Goal: Task Accomplishment & Management: Use online tool/utility

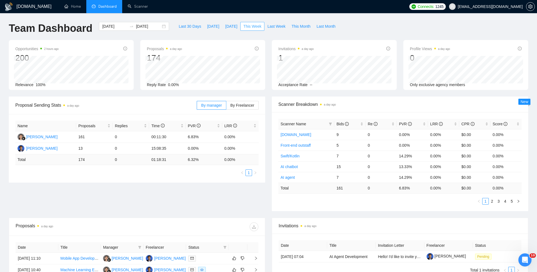
click at [248, 27] on span "This Week" at bounding box center [252, 26] width 18 height 6
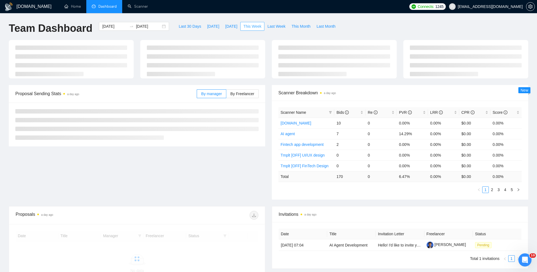
click at [256, 27] on span "This Week" at bounding box center [252, 26] width 18 height 6
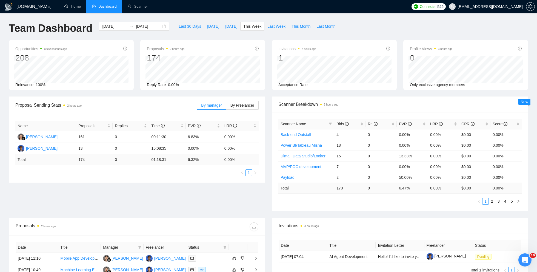
click at [115, 190] on div "Proposal Sending Stats 2 hours ago By manager By Freelancer Name Proposals Repl…" at bounding box center [268, 156] width 526 height 121
click at [131, 194] on div "Proposal Sending Stats 3 hours ago By manager By Freelancer Name Proposals Repl…" at bounding box center [268, 156] width 526 height 121
click at [117, 195] on div "Proposal Sending Stats 3 hours ago By manager By Freelancer Name Proposals Repl…" at bounding box center [268, 156] width 526 height 121
click at [83, 189] on div "Proposal Sending Stats 3 hours ago By manager By Freelancer Name Proposals Repl…" at bounding box center [268, 156] width 526 height 121
click at [99, 195] on div "Proposal Sending Stats 3 hours ago By manager By Freelancer Name Proposals Repl…" at bounding box center [268, 156] width 526 height 121
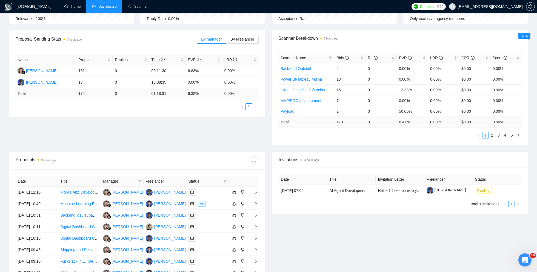
scroll to position [67, 0]
click at [119, 133] on div "Proposal Sending Stats 3 hours ago By manager By Freelancer Name Proposals Repl…" at bounding box center [268, 90] width 526 height 121
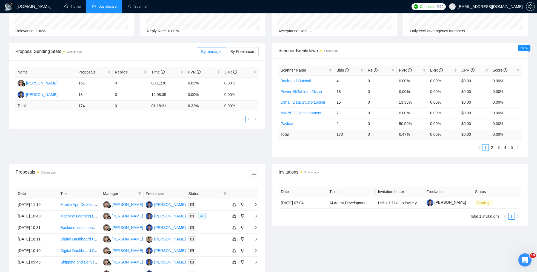
scroll to position [53, 0]
click at [136, 9] on link "Scanner" at bounding box center [138, 6] width 20 height 5
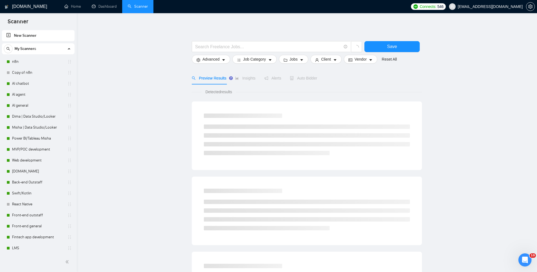
click at [127, 105] on main "Save Advanced Job Category Jobs Client Vendor Reset All Preview Results Insight…" at bounding box center [307, 246] width 443 height 448
click at [102, 4] on link "Dashboard" at bounding box center [104, 6] width 25 height 5
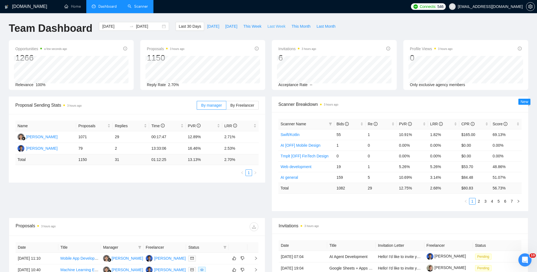
click at [275, 26] on span "Last Week" at bounding box center [276, 26] width 18 height 6
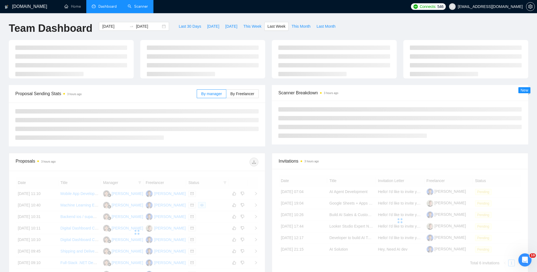
type input "[DATE]"
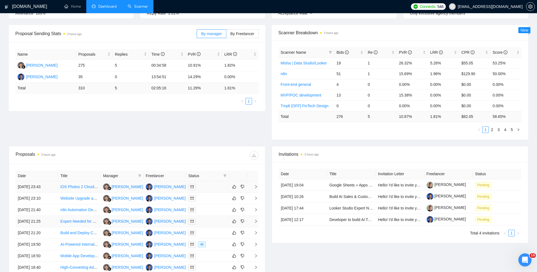
scroll to position [72, 0]
click at [194, 98] on ul "1" at bounding box center [136, 100] width 243 height 7
click at [193, 94] on div "Name Proposals Replies Time PVR LRR Karolina [STREET_ADDRESS] 5 00:34:58 10.91%…" at bounding box center [136, 75] width 243 height 55
click at [184, 99] on ul "1" at bounding box center [136, 100] width 243 height 7
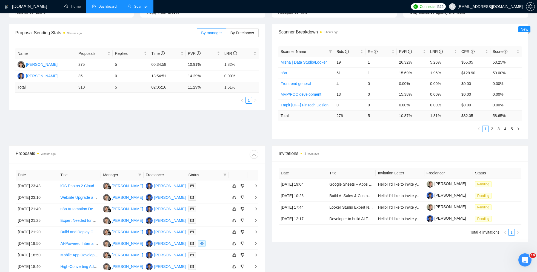
click at [190, 100] on ul "1" at bounding box center [136, 100] width 243 height 7
click at [193, 97] on ul "1" at bounding box center [136, 100] width 243 height 7
click at [181, 103] on div "Name Proposals Replies Time PVR LRR Karolina [STREET_ADDRESS] 5 00:34:58 10.91%…" at bounding box center [137, 76] width 257 height 69
click at [192, 115] on div "Proposal Sending Stats 3 hours ago By manager By Freelancer Name Proposals Repl…" at bounding box center [268, 84] width 526 height 121
click at [176, 117] on div "Proposal Sending Stats 3 hours ago By manager By Freelancer Name Proposals Repl…" at bounding box center [268, 84] width 526 height 121
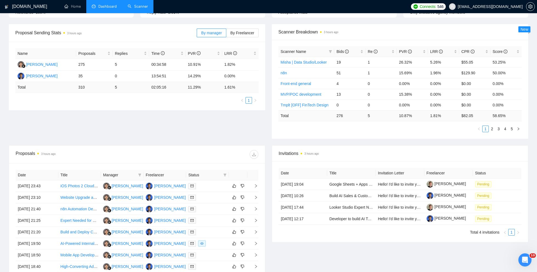
click at [175, 118] on div "Proposal Sending Stats 3 hours ago By manager By Freelancer Name Proposals Repl…" at bounding box center [268, 84] width 526 height 121
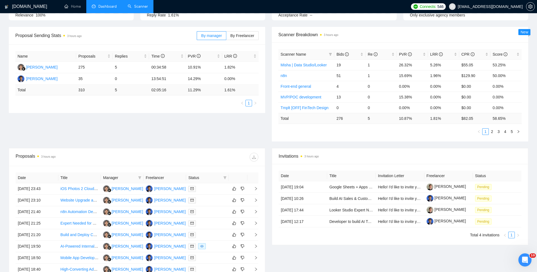
scroll to position [0, 0]
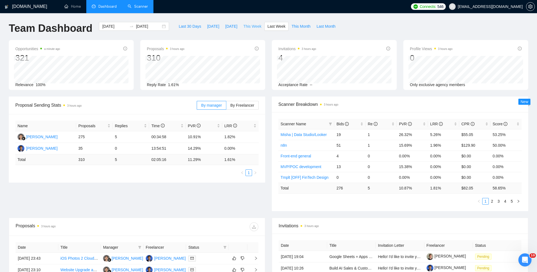
click at [249, 29] on span "This Week" at bounding box center [252, 26] width 18 height 6
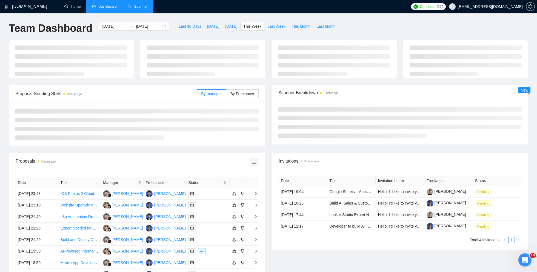
type input "[DATE]"
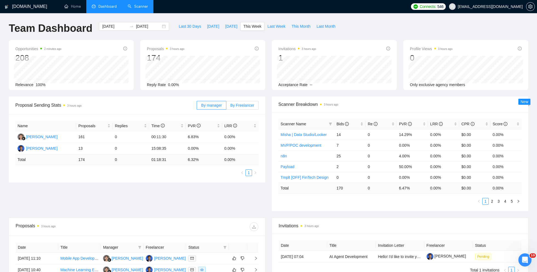
click at [236, 107] on label "By Freelancer" at bounding box center [242, 105] width 32 height 9
click at [226, 107] on input "By Freelancer" at bounding box center [226, 107] width 0 height 0
click at [214, 107] on label "By manager" at bounding box center [211, 105] width 29 height 9
click at [197, 107] on input "By manager" at bounding box center [197, 107] width 0 height 0
click at [67, 180] on div "Name Proposals Replies Time PVR LRR [PERSON_NAME] 161 0 00:11:30 6.83% 0.00% [P…" at bounding box center [137, 148] width 257 height 69
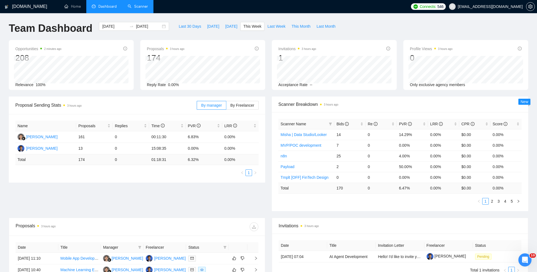
click at [39, 181] on div "Name Proposals Replies Time PVR LRR [PERSON_NAME] 161 0 00:11:30 6.83% 0.00% [P…" at bounding box center [137, 148] width 257 height 69
drag, startPoint x: 204, startPoint y: 149, endPoint x: 188, endPoint y: 149, distance: 15.9
click at [188, 149] on td "0.00%" at bounding box center [204, 149] width 36 height 12
drag, startPoint x: 238, startPoint y: 148, endPoint x: 226, endPoint y: 148, distance: 12.1
click at [226, 148] on td "0.00%" at bounding box center [240, 149] width 36 height 12
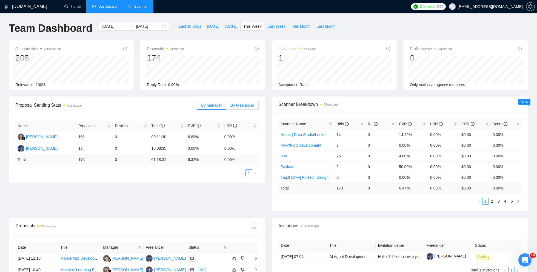
click at [238, 104] on span "By Freelancer" at bounding box center [242, 105] width 24 height 4
click at [226, 107] on input "By Freelancer" at bounding box center [226, 107] width 0 height 0
click at [56, 161] on td "Total" at bounding box center [45, 159] width 61 height 11
click at [35, 166] on div "Name Proposals Replies Time PVR LRR [PERSON_NAME] 144 0 01:32:07 6.25% 0.00% [P…" at bounding box center [136, 148] width 243 height 55
click at [36, 166] on div "Name Proposals Replies Time PVR LRR [PERSON_NAME] 144 0 01:32:07 6.25% 0.00% [P…" at bounding box center [136, 148] width 243 height 55
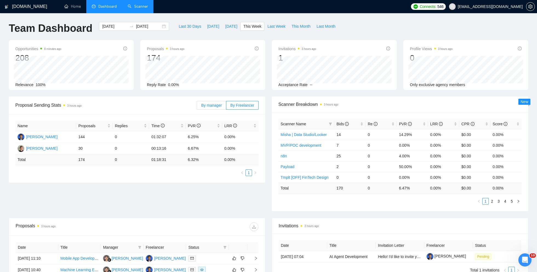
click at [213, 105] on span "By manager" at bounding box center [211, 105] width 21 height 4
click at [197, 107] on input "By manager" at bounding box center [197, 107] width 0 height 0
drag, startPoint x: 151, startPoint y: 148, endPoint x: 175, endPoint y: 148, distance: 23.6
click at [175, 148] on td "15:08:35" at bounding box center [167, 149] width 36 height 12
click at [170, 167] on div "Name Proposals Replies Time PVR LRR [PERSON_NAME] 161 0 00:11:30 6.83% 0.00% [P…" at bounding box center [136, 148] width 243 height 55
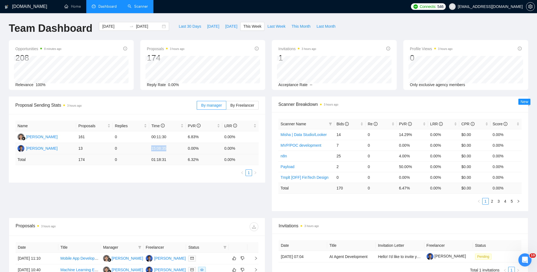
drag, startPoint x: 168, startPoint y: 150, endPoint x: 150, endPoint y: 150, distance: 17.8
click at [150, 150] on td "15:08:35" at bounding box center [167, 149] width 36 height 12
click at [140, 175] on ul "1" at bounding box center [136, 172] width 243 height 7
drag, startPoint x: 151, startPoint y: 149, endPoint x: 169, endPoint y: 149, distance: 18.4
click at [170, 150] on td "15:08:35" at bounding box center [167, 149] width 36 height 12
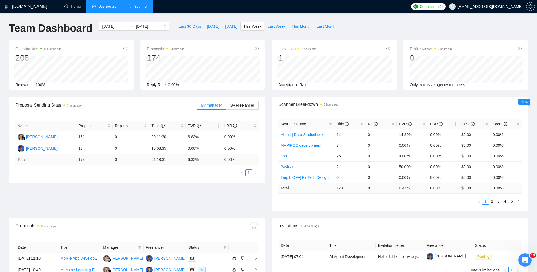
click at [170, 177] on div "Name Proposals Replies Time PVR LRR [PERSON_NAME] 161 0 00:11:30 6.83% 0.00% [P…" at bounding box center [137, 148] width 257 height 69
click at [99, 175] on ul "1" at bounding box center [136, 172] width 243 height 7
drag, startPoint x: 150, startPoint y: 149, endPoint x: 172, endPoint y: 149, distance: 21.7
click at [172, 149] on td "15:08:35" at bounding box center [167, 149] width 36 height 12
click at [172, 175] on ul "1" at bounding box center [136, 172] width 243 height 7
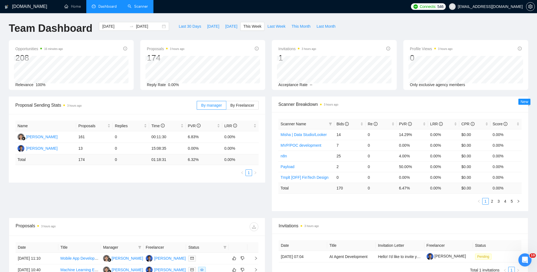
click at [147, 9] on link "Scanner" at bounding box center [138, 6] width 20 height 5
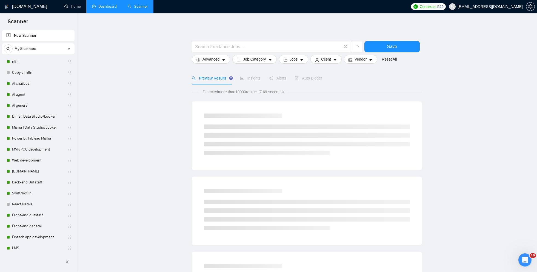
click at [118, 87] on main "Save Advanced Job Category Jobs Client Vendor Reset All Preview Results Insight…" at bounding box center [307, 252] width 443 height 461
click at [33, 119] on link "Dima | Data Studio/Looker" at bounding box center [38, 116] width 52 height 11
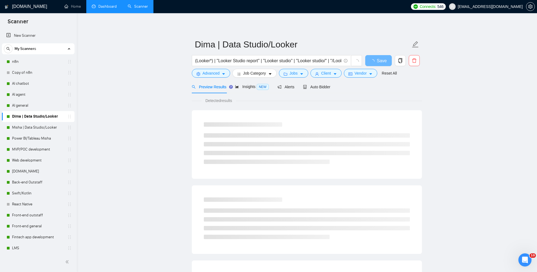
click at [104, 134] on main "Dima | Data Studio/Looker (Looker*) | "Looker Studio report" | "Looker studio" …" at bounding box center [307, 250] width 443 height 457
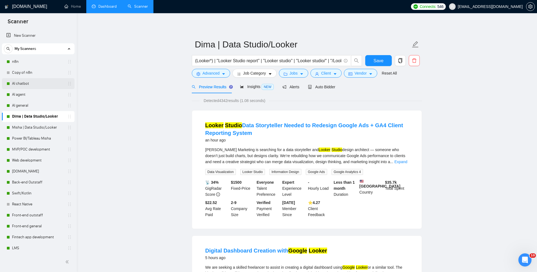
click at [25, 82] on link "AI chatbot" at bounding box center [38, 83] width 52 height 11
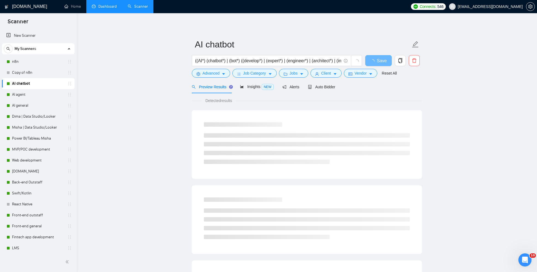
click at [113, 7] on link "Dashboard" at bounding box center [104, 6] width 25 height 5
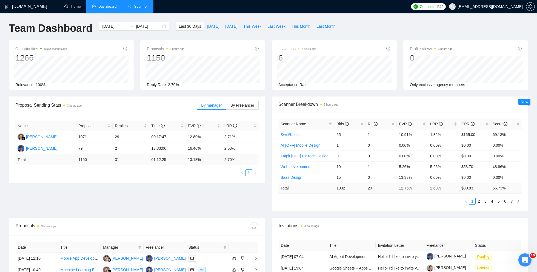
click at [304, 111] on div "Scanner Breakdown 3 hours ago" at bounding box center [399, 104] width 243 height 16
click at [139, 9] on link "Scanner" at bounding box center [138, 6] width 20 height 5
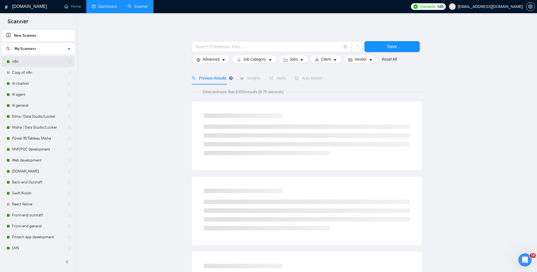
click at [25, 64] on link "n8n" at bounding box center [38, 61] width 52 height 11
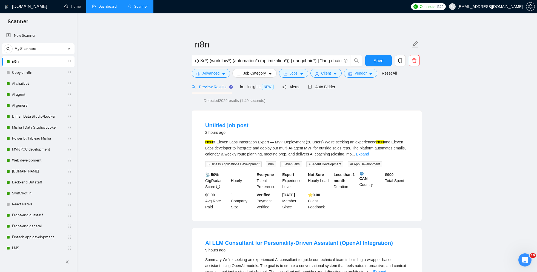
click at [329, 83] on div "Auto Bidder" at bounding box center [321, 86] width 27 height 13
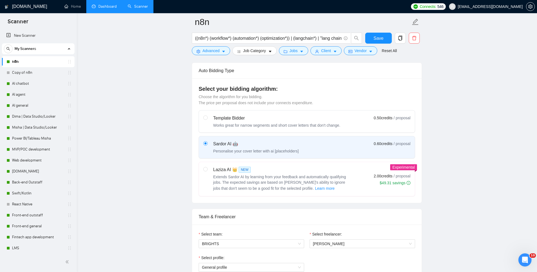
scroll to position [203, 0]
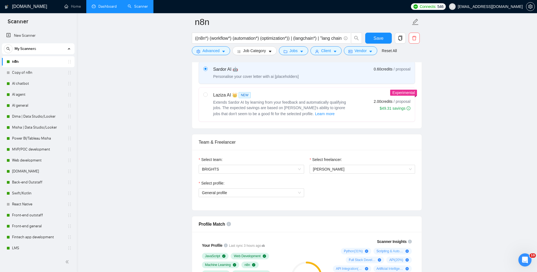
click at [237, 197] on div "Select profile: General profile" at bounding box center [251, 192] width 111 height 24
click at [230, 192] on span "General profile" at bounding box center [251, 193] width 99 height 8
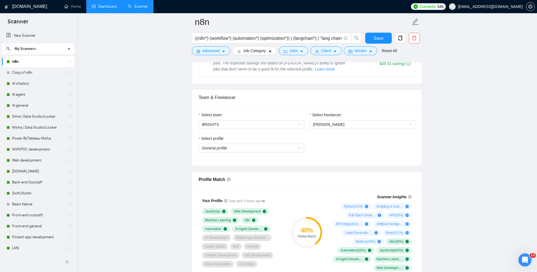
scroll to position [288, 0]
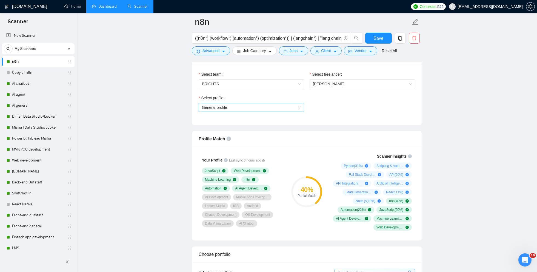
click at [224, 107] on span "General profile" at bounding box center [251, 107] width 99 height 8
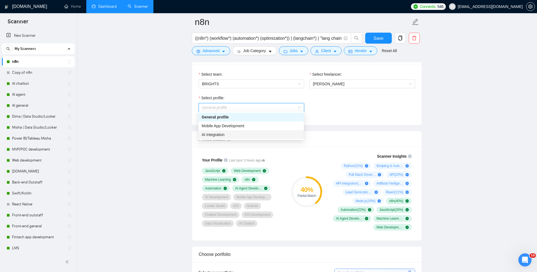
click at [217, 133] on span "AI Integration" at bounding box center [213, 134] width 23 height 4
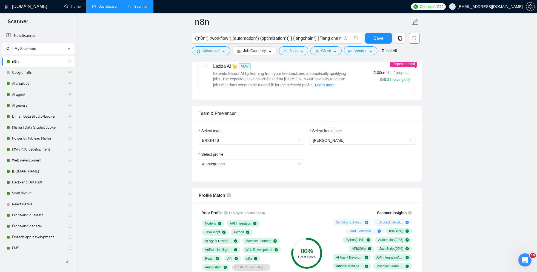
scroll to position [233, 0]
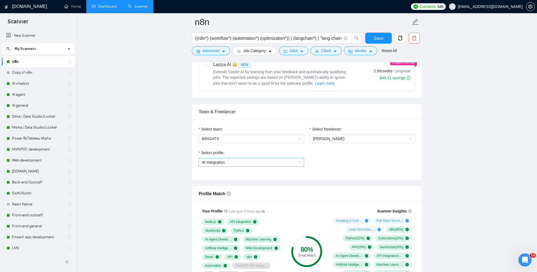
click at [224, 160] on span "AI Integration" at bounding box center [213, 162] width 23 height 4
click at [372, 39] on button "Save" at bounding box center [378, 38] width 27 height 11
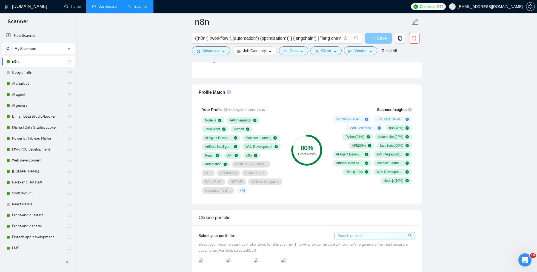
scroll to position [339, 0]
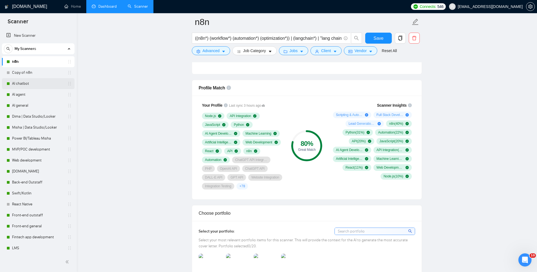
click at [24, 86] on link "AI chatbot" at bounding box center [38, 83] width 52 height 11
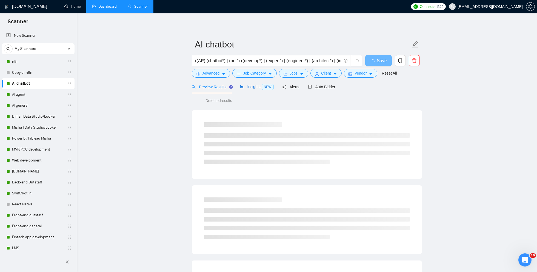
click at [254, 87] on span "Insights NEW" at bounding box center [256, 86] width 33 height 4
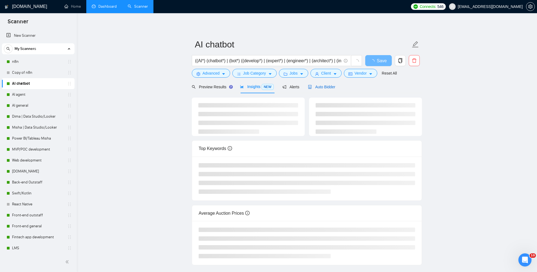
click at [321, 87] on span "Auto Bidder" at bounding box center [321, 87] width 27 height 4
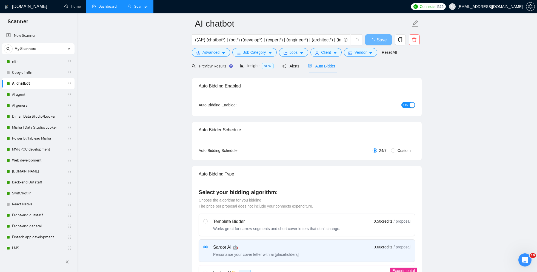
scroll to position [14, 0]
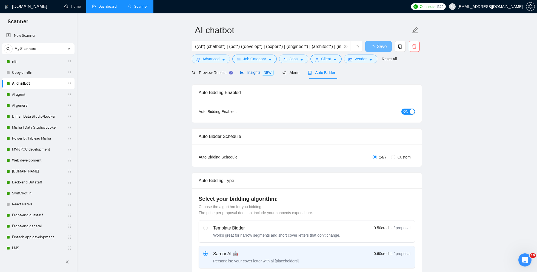
click at [251, 73] on span "Insights NEW" at bounding box center [256, 72] width 33 height 4
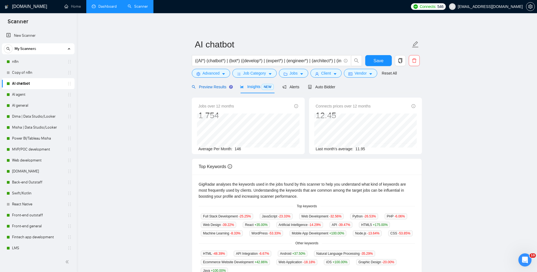
click at [225, 88] on span "Preview Results" at bounding box center [211, 87] width 39 height 4
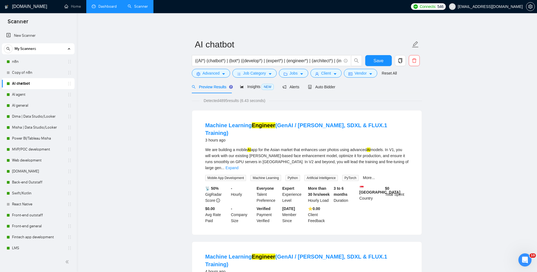
click at [340, 86] on div "Preview Results Insights NEW Alerts Auto Bidder" at bounding box center [307, 86] width 230 height 13
click at [329, 86] on span "Auto Bidder" at bounding box center [321, 87] width 27 height 4
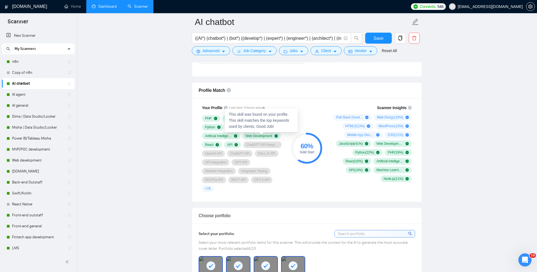
scroll to position [338, 0]
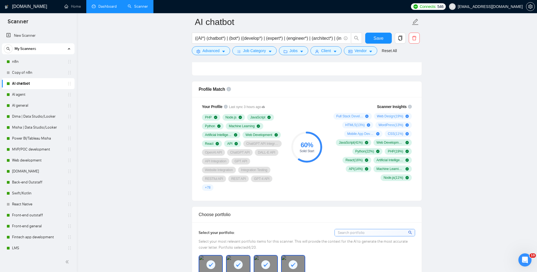
click at [289, 89] on div "Profile Match" at bounding box center [307, 89] width 216 height 16
click at [36, 63] on link "n8n" at bounding box center [38, 61] width 52 height 11
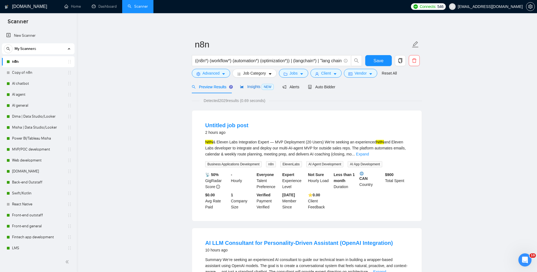
click at [250, 88] on span "Insights NEW" at bounding box center [256, 86] width 33 height 4
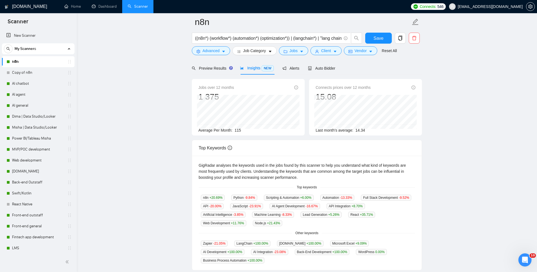
scroll to position [85, 0]
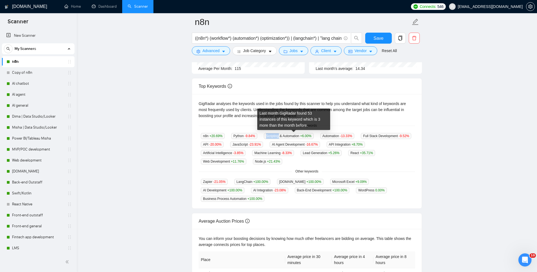
drag, startPoint x: 283, startPoint y: 136, endPoint x: 266, endPoint y: 136, distance: 17.5
click at [266, 136] on div "Scripting & Automation +6.00 %" at bounding box center [289, 136] width 54 height 6
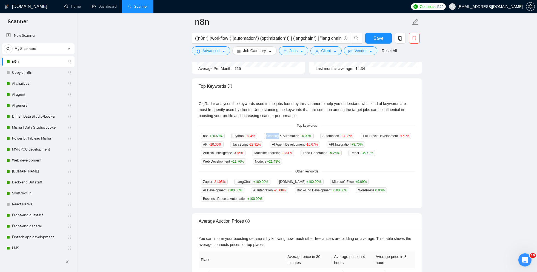
copy span "Scripting"
drag, startPoint x: 352, startPoint y: 181, endPoint x: 322, endPoint y: 181, distance: 29.3
click at [322, 181] on div "Zapier -21.05 % LangChain +100.00 % [DOMAIN_NAME] +100.00 % Microsoft Excel +9.…" at bounding box center [307, 189] width 216 height 23
click at [32, 84] on link "AI chatbot" at bounding box center [38, 83] width 52 height 11
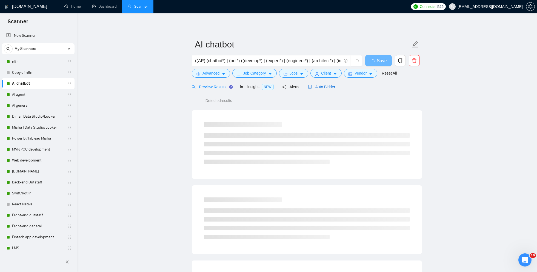
click at [321, 87] on span "Auto Bidder" at bounding box center [321, 87] width 27 height 4
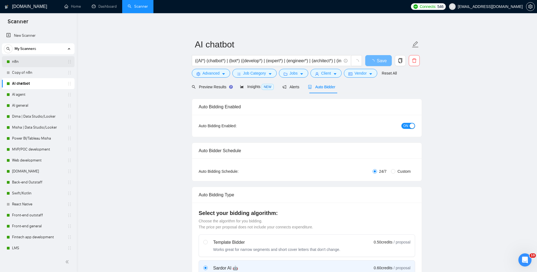
click at [34, 65] on link "n8n" at bounding box center [38, 61] width 52 height 11
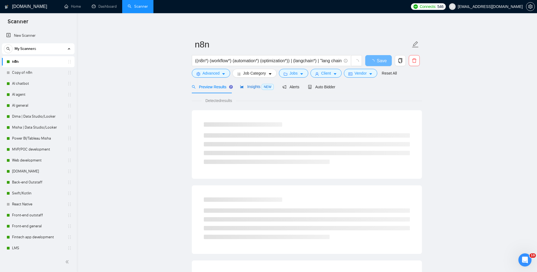
click at [258, 85] on span "Insights NEW" at bounding box center [256, 86] width 33 height 4
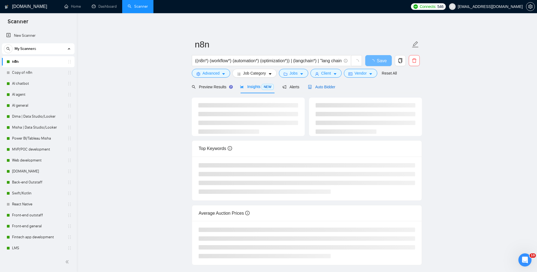
click at [314, 86] on span "Auto Bidder" at bounding box center [321, 87] width 27 height 4
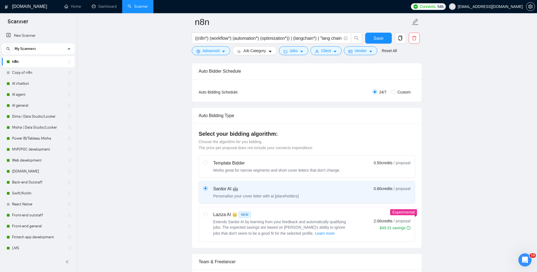
scroll to position [175, 0]
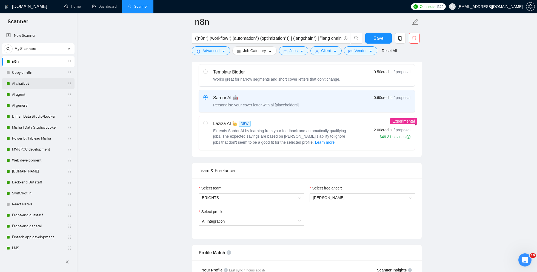
click at [32, 88] on link "AI chatbot" at bounding box center [38, 83] width 52 height 11
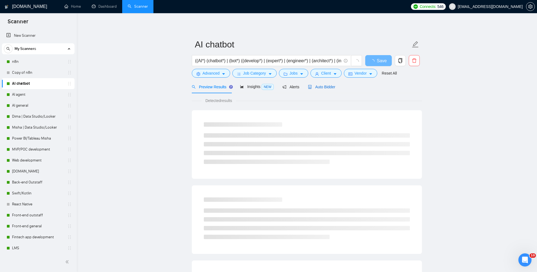
click at [327, 85] on span "Auto Bidder" at bounding box center [321, 87] width 27 height 4
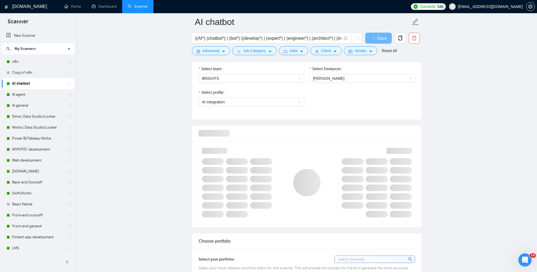
scroll to position [304, 0]
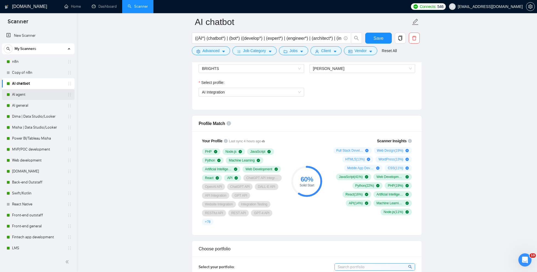
click at [28, 95] on link "AI agent" at bounding box center [38, 94] width 52 height 11
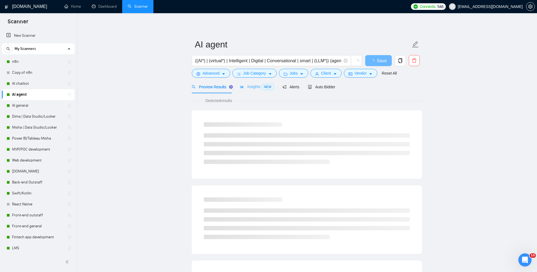
click at [246, 91] on div "Insights NEW" at bounding box center [256, 86] width 33 height 13
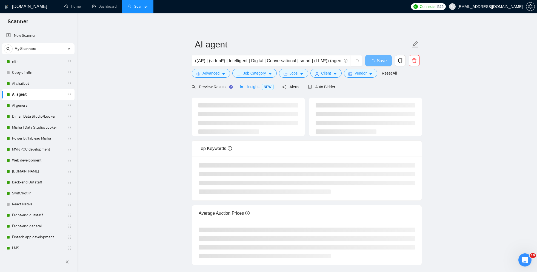
click at [316, 79] on form "AI agent ((AI*) | (virtual*) | Intelligent | Digital | Conversational | smart |…" at bounding box center [307, 58] width 230 height 45
click at [317, 85] on span "Auto Bidder" at bounding box center [321, 87] width 27 height 4
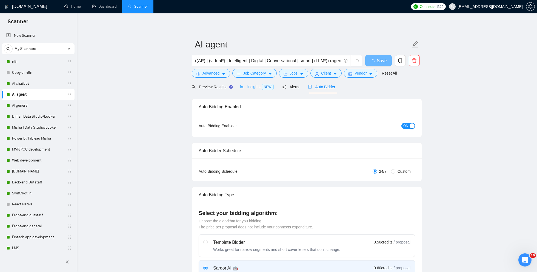
click at [251, 90] on div "Insights NEW" at bounding box center [256, 86] width 33 height 13
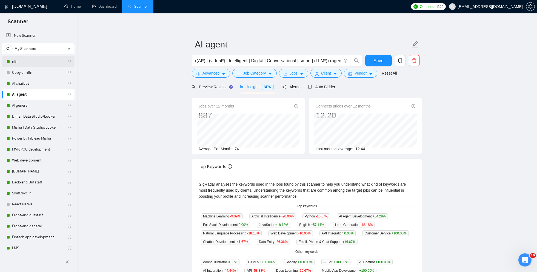
click at [20, 64] on link "n8n" at bounding box center [38, 61] width 52 height 11
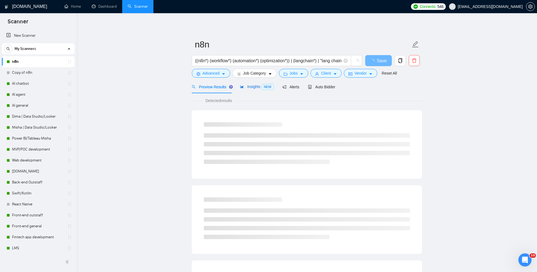
click at [249, 88] on span "Insights NEW" at bounding box center [256, 86] width 33 height 4
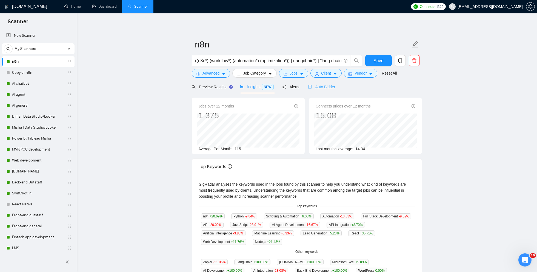
click at [322, 83] on div "Auto Bidder" at bounding box center [321, 86] width 27 height 13
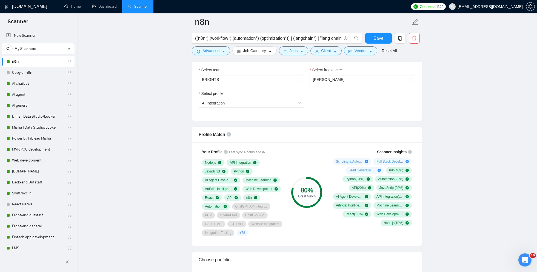
scroll to position [296, 0]
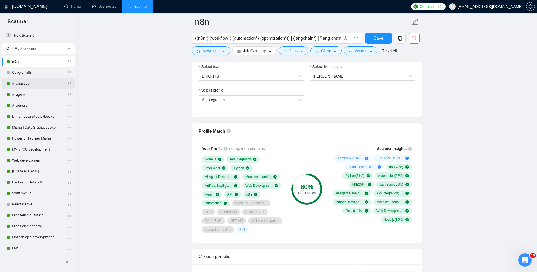
click at [39, 84] on link "AI chatbot" at bounding box center [38, 83] width 52 height 11
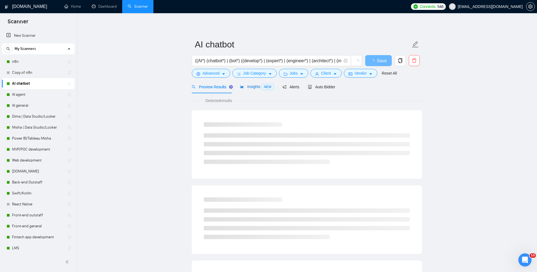
click at [254, 87] on span "Insights NEW" at bounding box center [256, 86] width 33 height 4
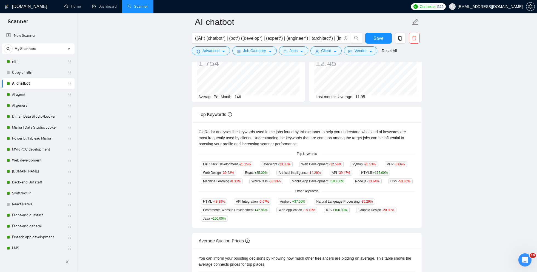
scroll to position [57, 0]
click at [28, 102] on link "AI general" at bounding box center [38, 105] width 52 height 11
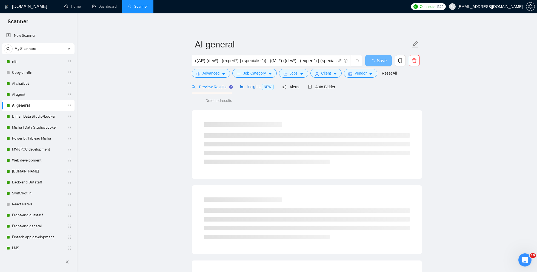
click at [246, 87] on span "Insights NEW" at bounding box center [256, 86] width 33 height 4
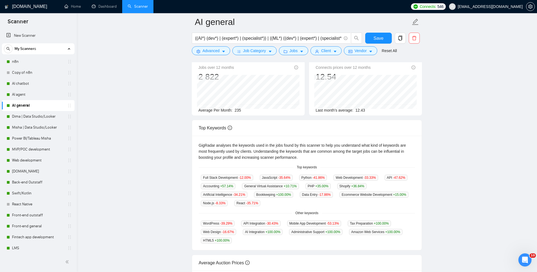
scroll to position [43, 0]
click at [38, 95] on link "AI agent" at bounding box center [38, 94] width 52 height 11
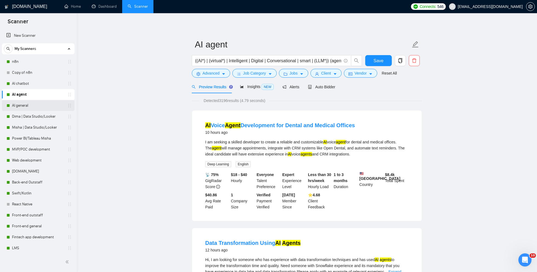
click at [19, 105] on link "AI general" at bounding box center [38, 105] width 52 height 11
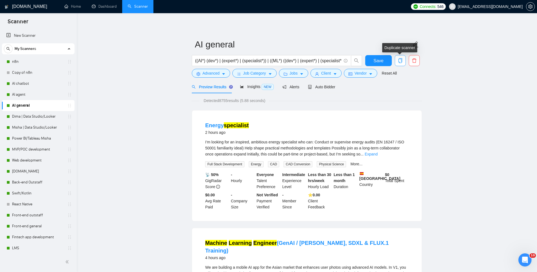
click at [402, 63] on icon "copy" at bounding box center [400, 60] width 5 height 5
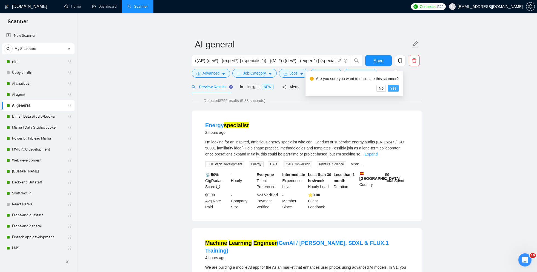
click at [397, 88] on span "Yes" at bounding box center [393, 88] width 6 height 6
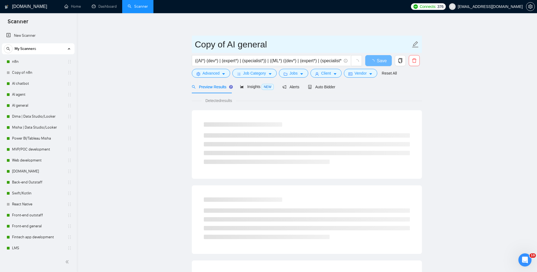
click at [270, 46] on input "Copy of AI general" at bounding box center [303, 45] width 216 height 14
type input "C"
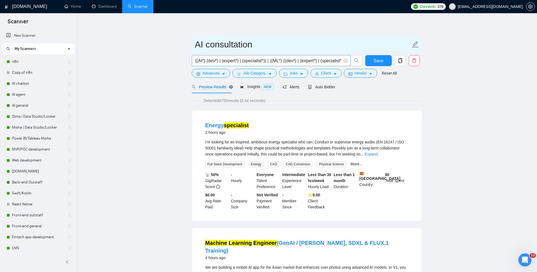
type input "AI consultation"
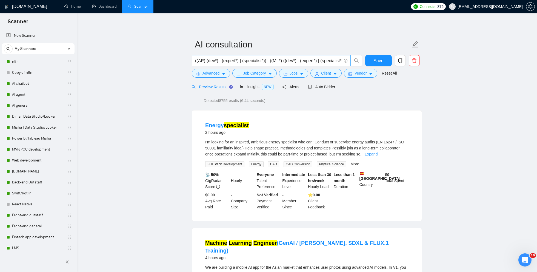
click at [197, 61] on input "((AI*) (dev*) | (expert*) | (specialist*)) | ((ML*) ((dev*) | (expert*) | (spec…" at bounding box center [268, 60] width 146 height 7
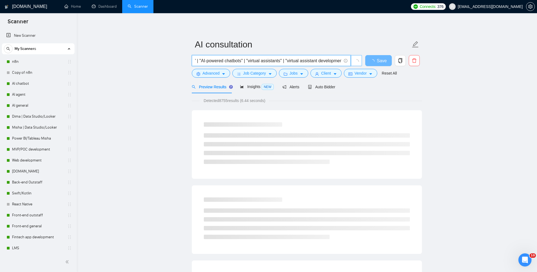
scroll to position [0, 1058]
drag, startPoint x: 206, startPoint y: 59, endPoint x: 338, endPoint y: 68, distance: 131.8
click at [338, 68] on div "(AI*) (dev*) | (expert*) | (specialist*)) | ((ML*) ((dev*) | (expert*) | (speci…" at bounding box center [277, 62] width 173 height 14
type input "(AI*) (consult*)"
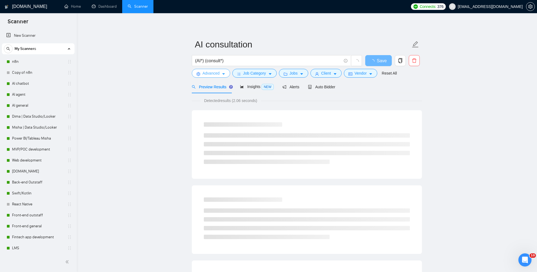
click at [219, 73] on span "Advanced" at bounding box center [211, 73] width 17 height 6
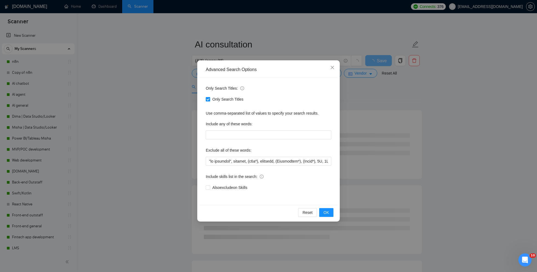
click at [153, 122] on div "Advanced Search Options Only Search Titles: Only Search Titles Use comma-separa…" at bounding box center [268, 136] width 537 height 272
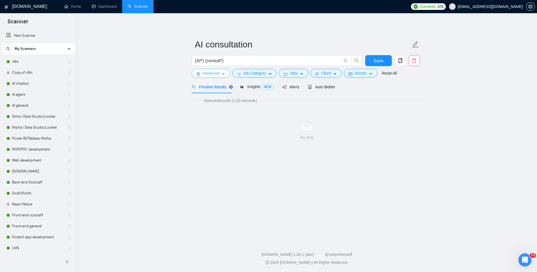
click at [221, 75] on button "Advanced" at bounding box center [211, 73] width 38 height 9
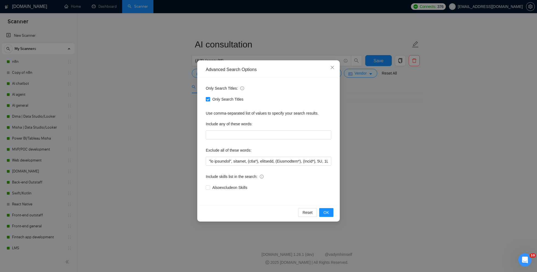
click at [175, 105] on div "Advanced Search Options Only Search Titles: Only Search Titles Use comma-separa…" at bounding box center [268, 136] width 537 height 272
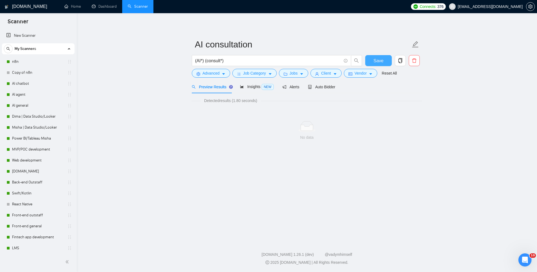
click at [375, 59] on span "Save" at bounding box center [379, 60] width 10 height 7
click at [223, 74] on icon "caret-down" at bounding box center [224, 74] width 4 height 4
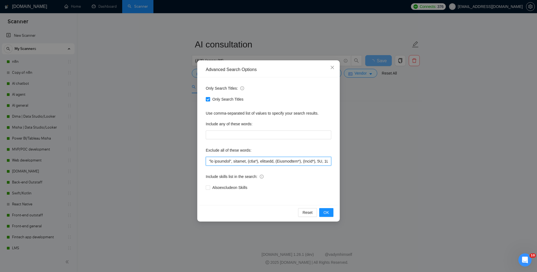
click at [223, 163] on input "text" at bounding box center [269, 161] width 126 height 9
click at [280, 159] on input "text" at bounding box center [269, 161] width 126 height 9
click at [278, 162] on input "text" at bounding box center [269, 161] width 126 height 9
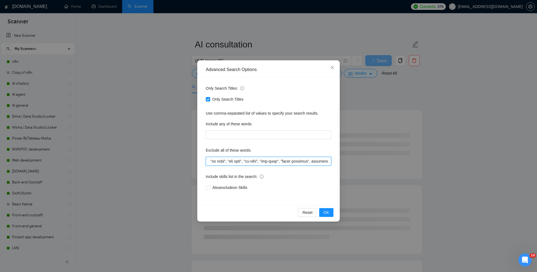
type input ""no agencies", webflow, (n8n*), designer, (Whitepaper*), (Ebook*), 3D, 2D, "Com…"
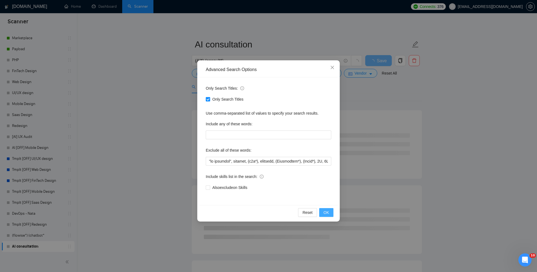
click at [327, 214] on span "OK" at bounding box center [326, 212] width 5 height 6
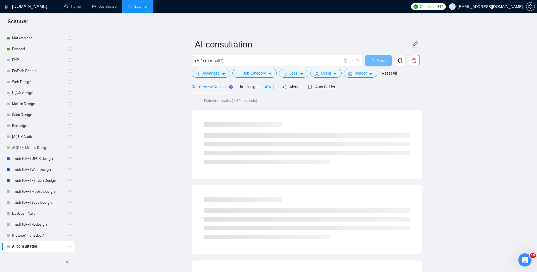
click at [468, 92] on main "AI consultation (AI*) (consult*) Save Advanced Job Category Jobs Client Vendor …" at bounding box center [307, 250] width 443 height 457
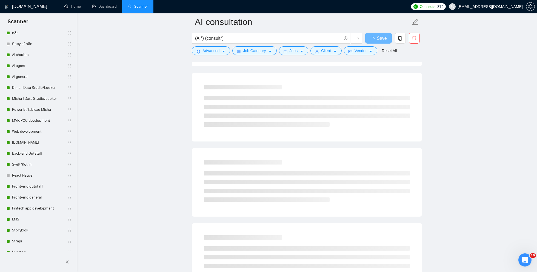
scroll to position [0, 0]
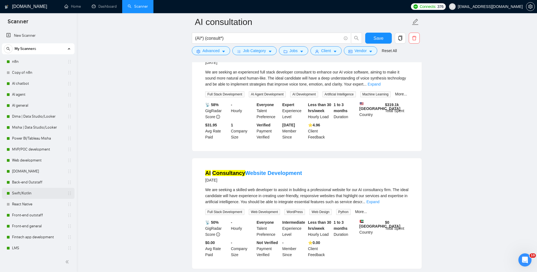
click at [33, 196] on link "Swift/Kotlin" at bounding box center [38, 193] width 52 height 11
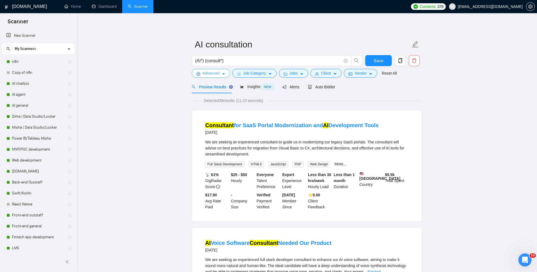
click at [221, 75] on button "Advanced" at bounding box center [211, 73] width 38 height 9
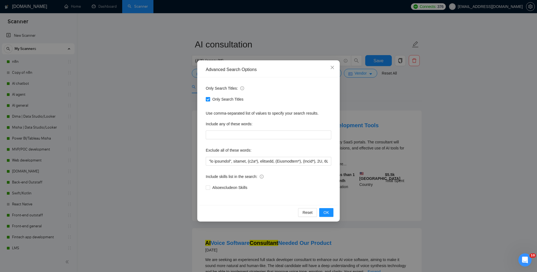
click at [210, 99] on span at bounding box center [208, 99] width 4 height 4
click at [210, 99] on input "Only Search Titles" at bounding box center [208, 99] width 4 height 4
checkbox input "false"
click at [166, 145] on div "Advanced Search Options Only Search Titles: Only Search Titles Use comma-separa…" at bounding box center [268, 136] width 537 height 272
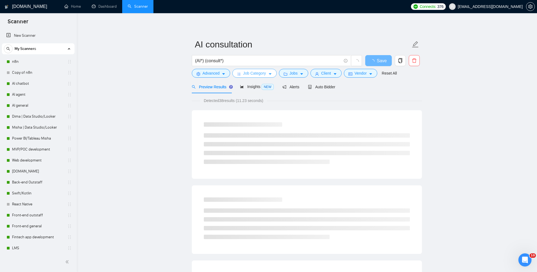
click at [267, 76] on button "Job Category" at bounding box center [254, 73] width 44 height 9
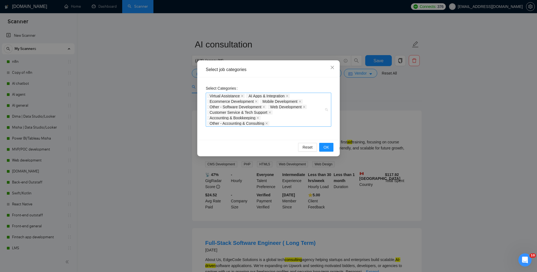
click at [279, 124] on div "Virtual Assistance AI Apps & Integration Ecommerce Development Mobile Developme…" at bounding box center [265, 109] width 117 height 33
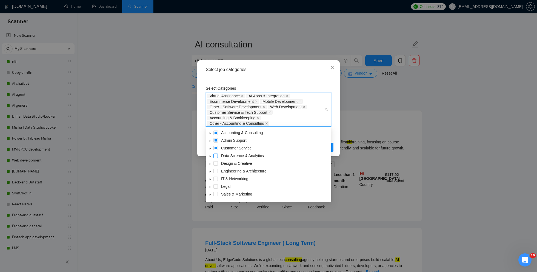
click at [216, 156] on span at bounding box center [215, 155] width 4 height 4
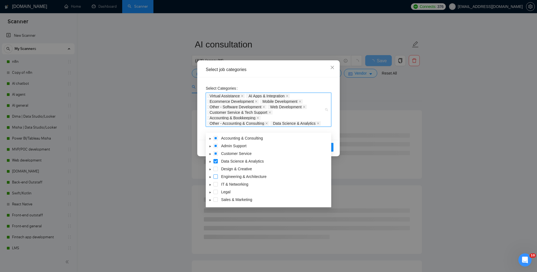
click at [216, 178] on span at bounding box center [215, 176] width 4 height 4
click at [216, 185] on span at bounding box center [215, 184] width 4 height 4
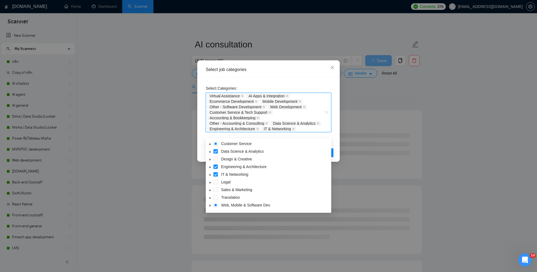
scroll to position [16, 0]
click at [216, 182] on span at bounding box center [215, 181] width 4 height 4
click at [216, 189] on span at bounding box center [215, 189] width 4 height 4
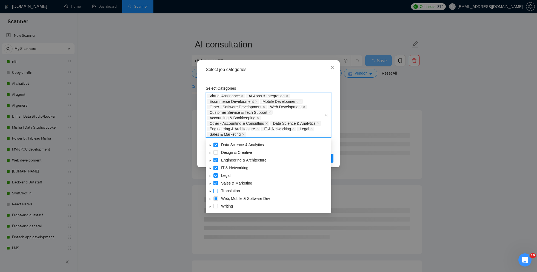
click at [216, 191] on span at bounding box center [215, 191] width 4 height 4
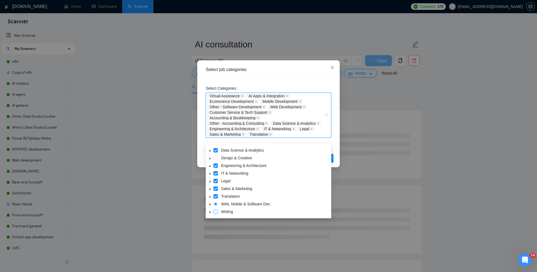
click at [216, 212] on span at bounding box center [215, 211] width 4 height 4
click at [216, 172] on span at bounding box center [215, 172] width 4 height 4
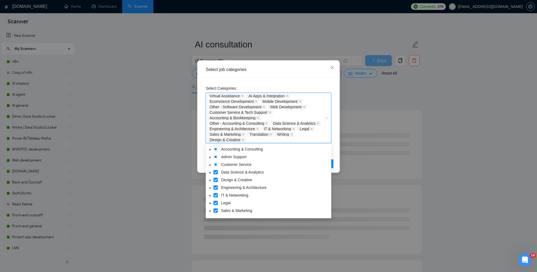
click at [210, 164] on icon "caret-down" at bounding box center [210, 165] width 3 height 3
click at [223, 171] on span at bounding box center [222, 172] width 4 height 4
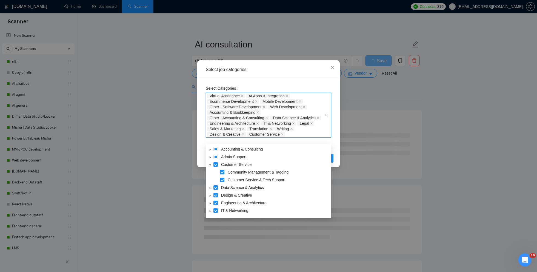
click at [210, 158] on icon "caret-down" at bounding box center [210, 157] width 3 height 3
click at [216, 158] on span at bounding box center [215, 157] width 4 height 4
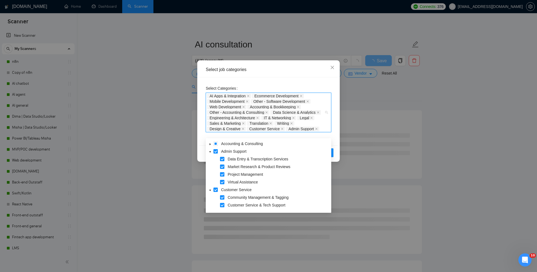
click at [210, 144] on icon "caret-down" at bounding box center [210, 144] width 3 height 3
click at [215, 144] on span at bounding box center [215, 143] width 4 height 4
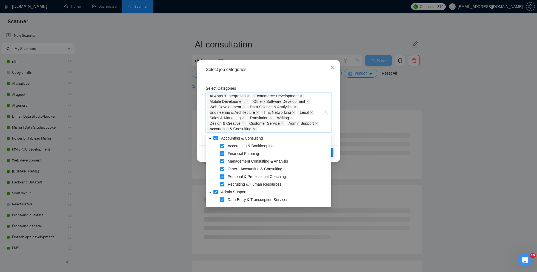
click at [215, 144] on span at bounding box center [216, 146] width 7 height 7
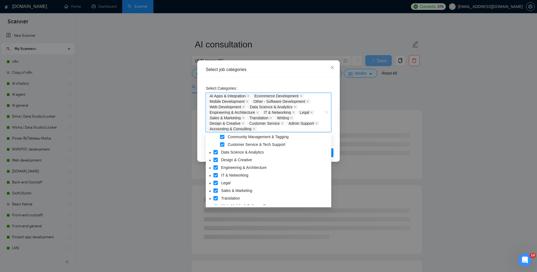
scroll to position [114, 0]
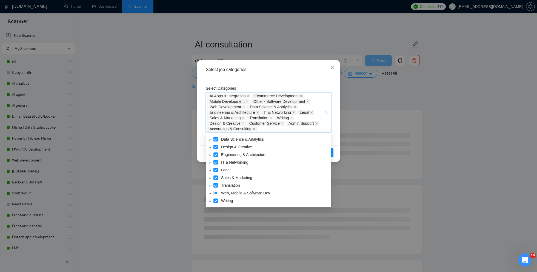
click at [212, 193] on span at bounding box center [210, 193] width 7 height 7
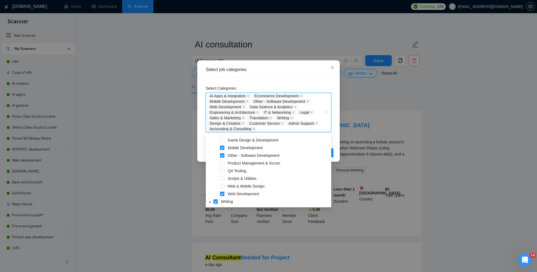
scroll to position [206, 0]
click at [224, 178] on span at bounding box center [222, 177] width 4 height 4
click at [224, 184] on span at bounding box center [222, 185] width 4 height 4
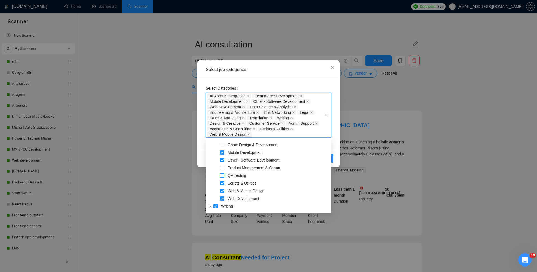
click at [222, 175] on span at bounding box center [222, 175] width 4 height 4
click at [223, 168] on span at bounding box center [222, 168] width 4 height 4
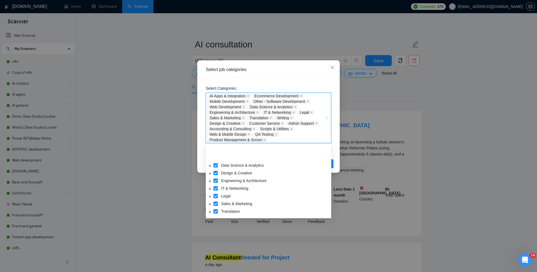
scroll to position [35, 0]
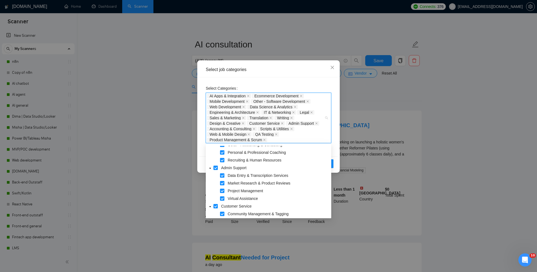
click at [202, 130] on div "Select Categories AI Apps & Integration Ecommerce Development Mobile Developmen…" at bounding box center [268, 116] width 139 height 79
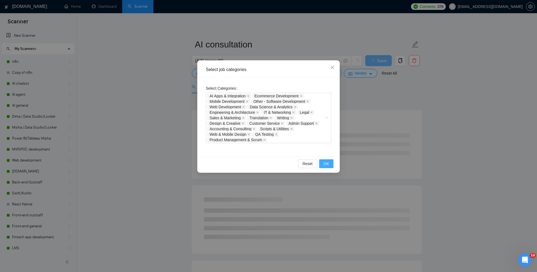
click at [327, 163] on span "OK" at bounding box center [326, 164] width 5 height 6
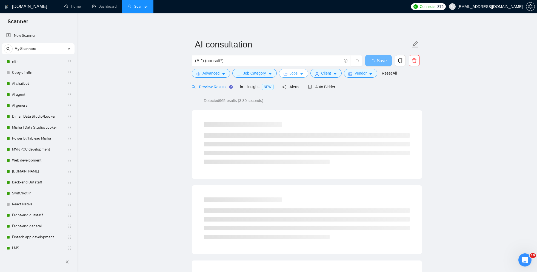
click at [299, 74] on button "Jobs" at bounding box center [294, 73] width 30 height 9
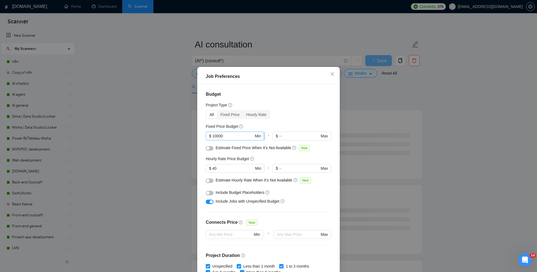
click at [227, 137] on input "10000" at bounding box center [232, 136] width 41 height 6
type input "1"
type input "5000"
click at [305, 110] on div "All Fixed Price Hourly Rate" at bounding box center [269, 114] width 126 height 9
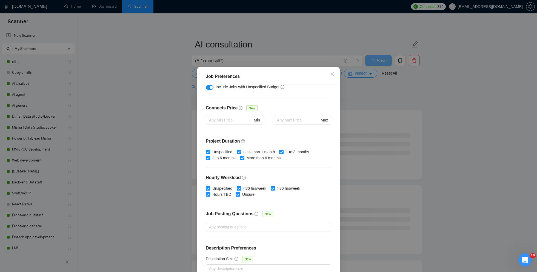
scroll to position [118, 0]
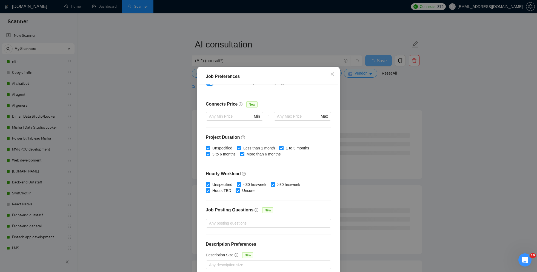
click at [366, 96] on div "Job Preferences Budget Project Type All Fixed Price Hourly Rate Fixed Price Bud…" at bounding box center [268, 136] width 537 height 272
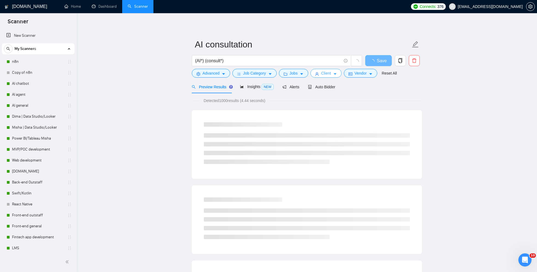
click at [336, 76] on button "Client" at bounding box center [325, 73] width 31 height 9
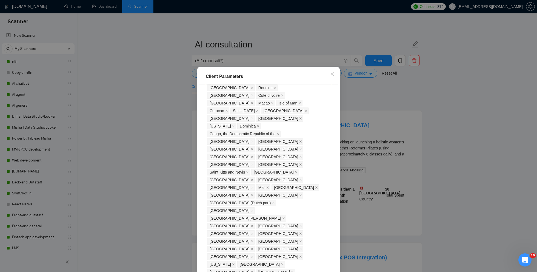
scroll to position [415, 0]
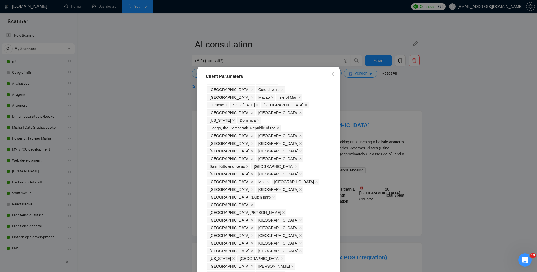
type input "3"
type input "28"
click at [353, 108] on div "Client Parameters Client Location Include Client Countries Select Exclude Clien…" at bounding box center [268, 136] width 537 height 272
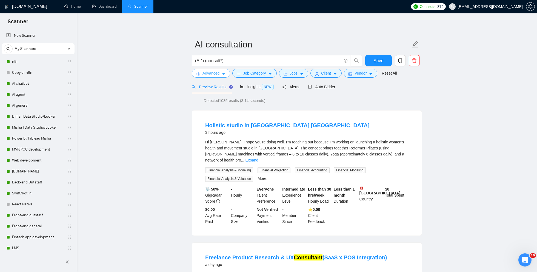
click at [221, 75] on button "Advanced" at bounding box center [211, 73] width 38 height 9
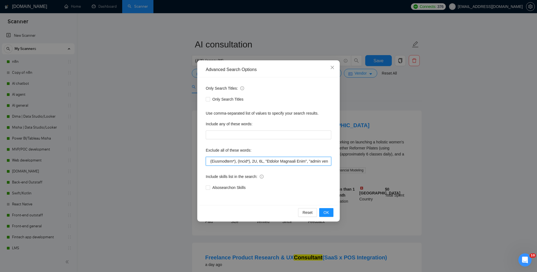
drag, startPoint x: 313, startPoint y: 159, endPoint x: 327, endPoint y: 159, distance: 14.0
click at [327, 160] on input "text" at bounding box center [269, 161] width 126 height 9
click at [290, 159] on input "text" at bounding box center [269, 161] width 126 height 9
drag, startPoint x: 303, startPoint y: 161, endPoint x: 335, endPoint y: 162, distance: 32.6
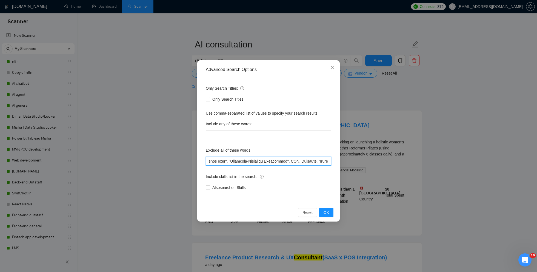
click at [335, 162] on div "Only Search Titles: Only Search Titles Use comma-separated list of values to sp…" at bounding box center [268, 141] width 139 height 128
click at [300, 165] on input "text" at bounding box center [269, 161] width 126 height 9
drag, startPoint x: 300, startPoint y: 162, endPoint x: 349, endPoint y: 163, distance: 48.5
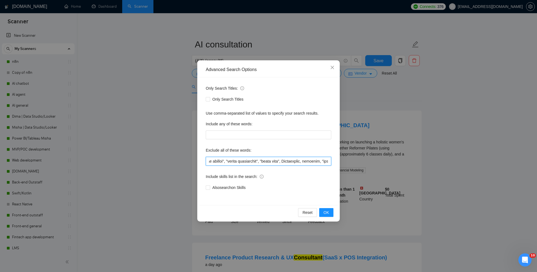
click at [349, 163] on div "Advanced Search Options Only Search Titles: Only Search Titles Use comma-separa…" at bounding box center [268, 136] width 537 height 272
click at [292, 158] on input "text" at bounding box center [269, 161] width 126 height 9
drag, startPoint x: 297, startPoint y: 163, endPoint x: 343, endPoint y: 163, distance: 45.2
click at [343, 163] on div "Advanced Search Options Only Search Titles: Only Search Titles Use comma-separa…" at bounding box center [268, 136] width 537 height 272
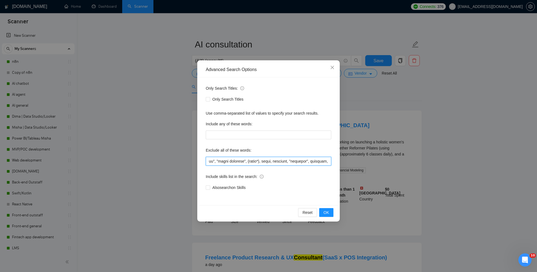
click at [300, 161] on input "text" at bounding box center [269, 161] width 126 height 9
drag, startPoint x: 246, startPoint y: 160, endPoint x: 212, endPoint y: 160, distance: 34.3
click at [212, 160] on input "text" at bounding box center [269, 161] width 126 height 9
click at [241, 161] on input "text" at bounding box center [269, 161] width 126 height 9
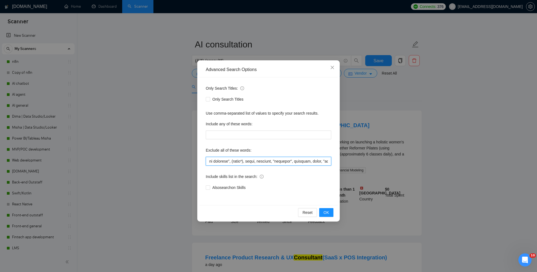
scroll to position [0, 926]
drag, startPoint x: 267, startPoint y: 161, endPoint x: 298, endPoint y: 160, distance: 30.2
click at [298, 160] on input "text" at bounding box center [269, 161] width 126 height 9
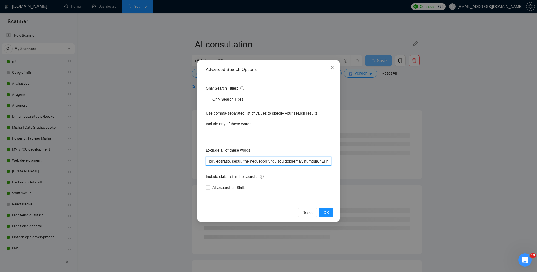
drag, startPoint x: 226, startPoint y: 161, endPoint x: 212, endPoint y: 161, distance: 14.5
click at [212, 161] on input "text" at bounding box center [269, 161] width 126 height 9
click at [261, 162] on input "text" at bounding box center [269, 161] width 126 height 9
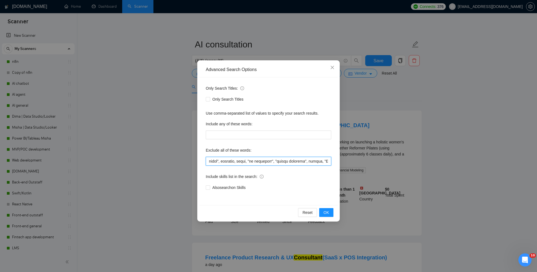
drag, startPoint x: 241, startPoint y: 161, endPoint x: 311, endPoint y: 159, distance: 69.7
click at [311, 161] on input "text" at bounding box center [269, 161] width 126 height 9
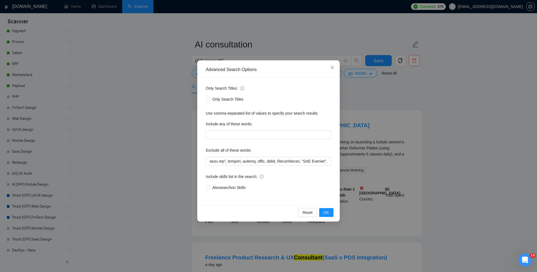
scroll to position [0, 1572]
drag, startPoint x: 264, startPoint y: 161, endPoint x: 317, endPoint y: 161, distance: 53.2
click at [317, 161] on input "text" at bounding box center [269, 161] width 126 height 9
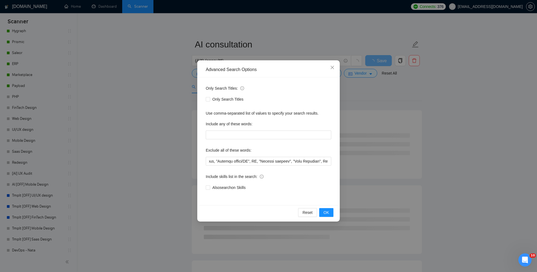
scroll to position [0, 8337]
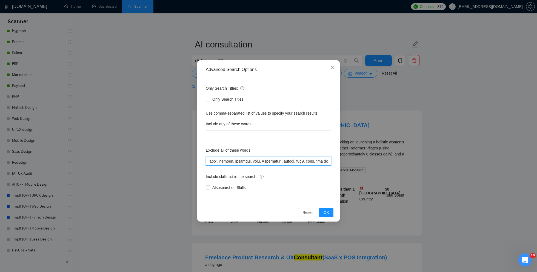
drag, startPoint x: 307, startPoint y: 161, endPoint x: 269, endPoint y: 161, distance: 37.8
click at [269, 161] on input "text" at bounding box center [269, 161] width 126 height 9
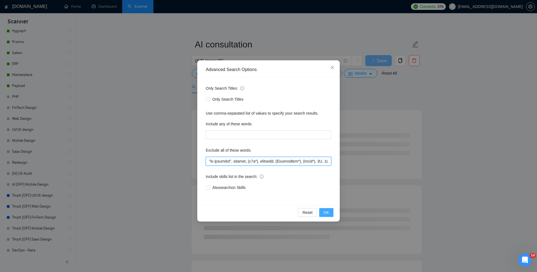
scroll to position [0, 8330]
click at [283, 162] on input "text" at bounding box center [269, 161] width 126 height 9
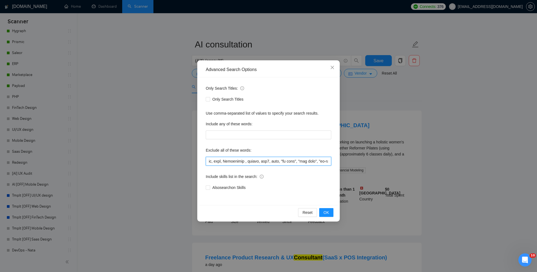
type input ""no agencies", webflow, (n8n*), designer, (Whitepaper*), (Ebook*), 3D, 2D, "Com…"
click at [333, 68] on icon "close" at bounding box center [332, 67] width 3 height 3
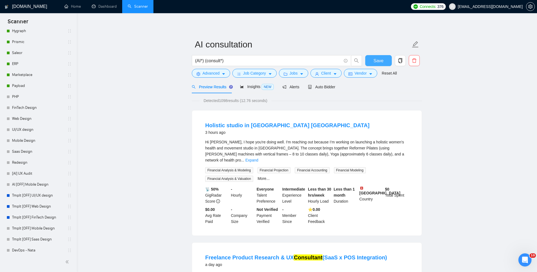
click at [373, 62] on button "Save" at bounding box center [378, 60] width 27 height 11
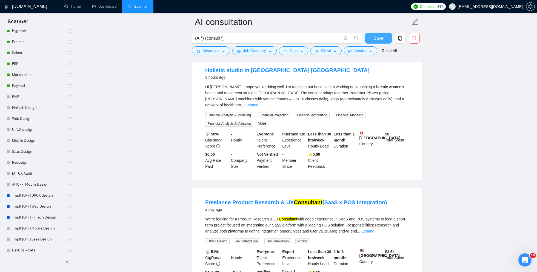
scroll to position [60, 0]
click at [374, 229] on link "Expand" at bounding box center [367, 231] width 13 height 4
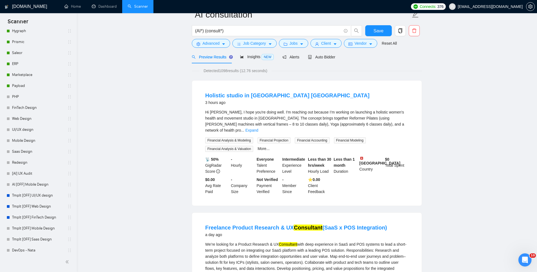
scroll to position [0, 0]
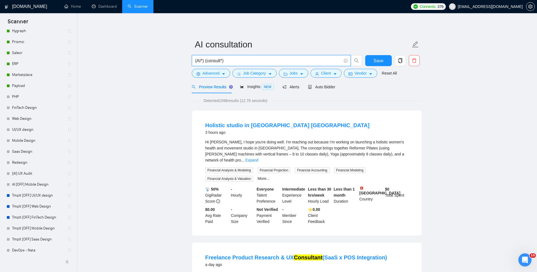
click at [205, 60] on input "(AI*) (consult*)" at bounding box center [268, 60] width 146 height 7
click at [195, 59] on input "(AI*) (consult*)" at bounding box center [268, 60] width 146 height 7
click at [235, 57] on input "((AI*) (consult*)" at bounding box center [268, 60] width 146 height 7
type input "((AI*) (consult*))"
click at [210, 76] on span "Advanced" at bounding box center [211, 73] width 17 height 6
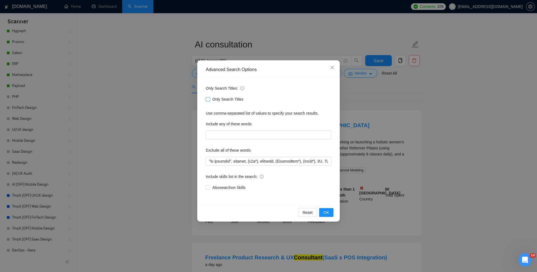
click at [207, 98] on input "Only Search Titles" at bounding box center [208, 99] width 4 height 4
checkbox input "true"
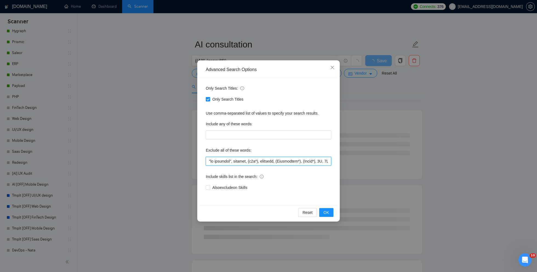
click at [263, 163] on input "text" at bounding box center [269, 161] width 126 height 9
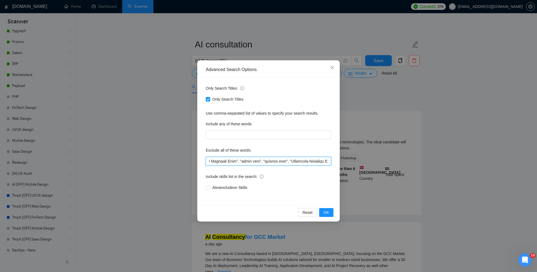
drag, startPoint x: 315, startPoint y: 162, endPoint x: 338, endPoint y: 162, distance: 22.5
click at [338, 162] on div "Advanced Search Options Only Search Titles: Only Search Titles Use comma-separa…" at bounding box center [268, 140] width 143 height 161
click at [289, 161] on input "text" at bounding box center [269, 161] width 126 height 9
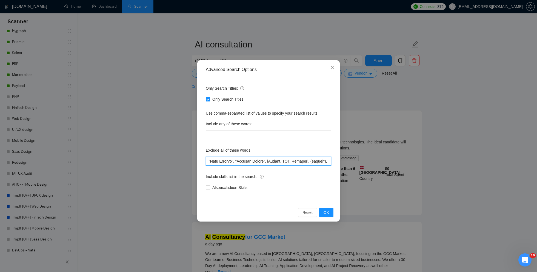
drag, startPoint x: 308, startPoint y: 162, endPoint x: 345, endPoint y: 162, distance: 37.0
click at [345, 162] on div "Advanced Search Options Only Search Titles: Only Search Titles Use comma-separa…" at bounding box center [268, 136] width 537 height 272
click at [287, 161] on input "text" at bounding box center [269, 161] width 126 height 9
drag, startPoint x: 300, startPoint y: 160, endPoint x: 334, endPoint y: 160, distance: 33.7
click at [334, 161] on div "Only Search Titles: Only Search Titles Use comma-separated list of values to sp…" at bounding box center [268, 141] width 139 height 128
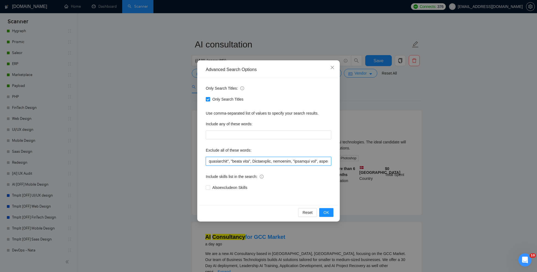
scroll to position [0, 762]
click at [289, 161] on input "text" at bounding box center [269, 161] width 126 height 9
drag, startPoint x: 301, startPoint y: 161, endPoint x: 338, endPoint y: 161, distance: 36.7
click at [339, 161] on div "Advanced Search Options Only Search Titles: Only Search Titles Use comma-separa…" at bounding box center [268, 140] width 143 height 161
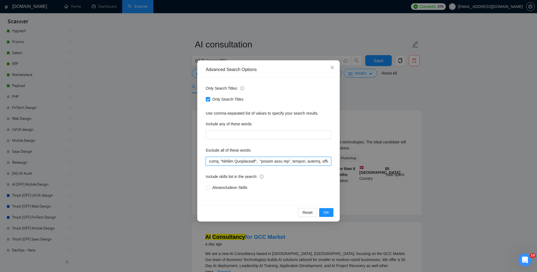
click at [298, 160] on input "text" at bounding box center [269, 161] width 126 height 9
drag, startPoint x: 301, startPoint y: 161, endPoint x: 353, endPoint y: 160, distance: 52.6
click at [354, 161] on div "Advanced Search Options Only Search Titles: Only Search Titles Use comma-separa…" at bounding box center [268, 136] width 537 height 272
drag, startPoint x: 322, startPoint y: 162, endPoint x: 349, endPoint y: 161, distance: 27.4
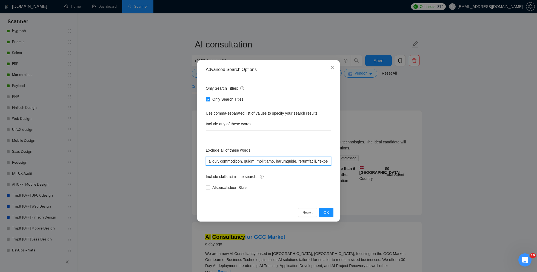
click at [349, 162] on div "Advanced Search Options Only Search Titles: Only Search Titles Use comma-separa…" at bounding box center [268, 136] width 537 height 272
click at [469, 136] on div "Advanced Search Options Only Search Titles: Only Search Titles Use comma-separa…" at bounding box center [268, 136] width 537 height 272
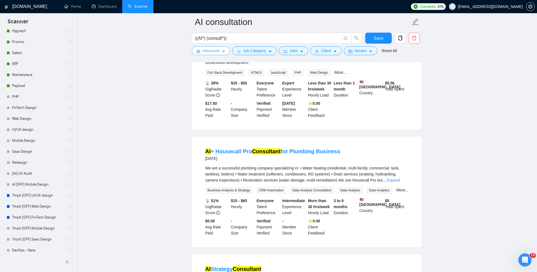
scroll to position [790, 0]
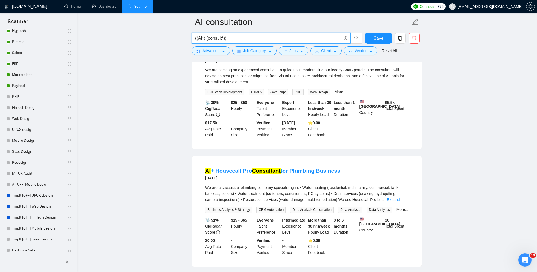
click at [238, 38] on input "((AI*) (consult*))" at bounding box center [268, 38] width 146 height 7
click at [207, 36] on input "((AI*) (consult*))" at bounding box center [268, 38] width 146 height 7
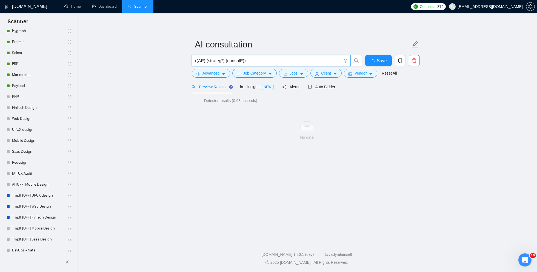
scroll to position [0, 0]
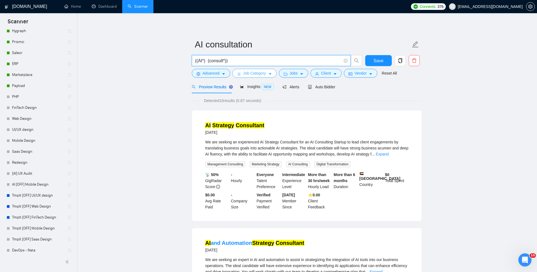
type input "((AI*) (consult*))"
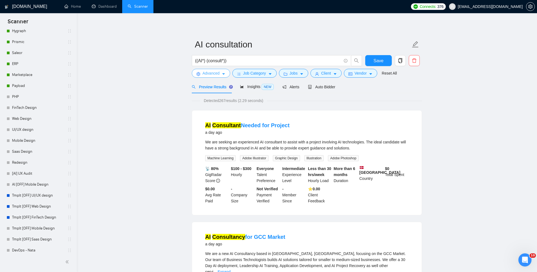
click at [219, 70] on span "Advanced" at bounding box center [211, 73] width 17 height 6
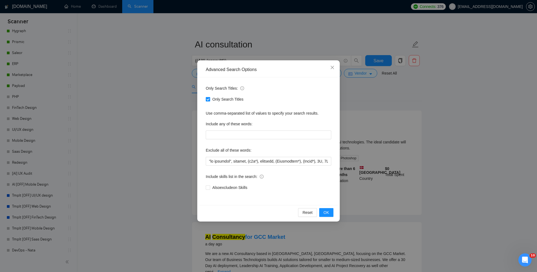
click at [206, 98] on input "Only Search Titles" at bounding box center [208, 99] width 4 height 4
checkbox input "false"
click at [182, 114] on div "Advanced Search Options Only Search Titles: Only Search Titles Use comma-separa…" at bounding box center [268, 136] width 537 height 272
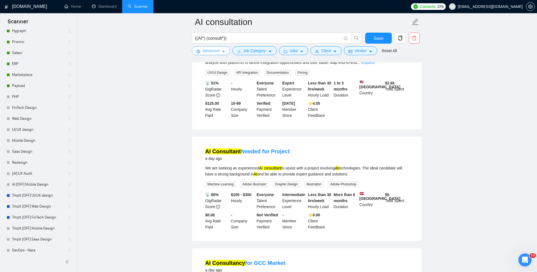
scroll to position [232, 0]
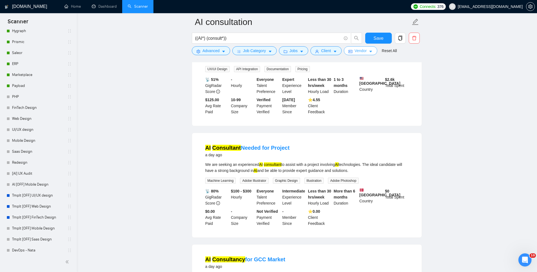
click at [361, 50] on span "Vendor" at bounding box center [361, 51] width 12 height 6
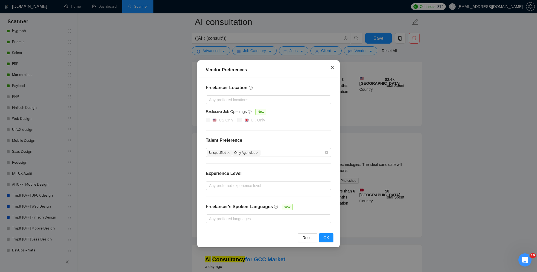
click at [334, 67] on icon "close" at bounding box center [332, 67] width 4 height 4
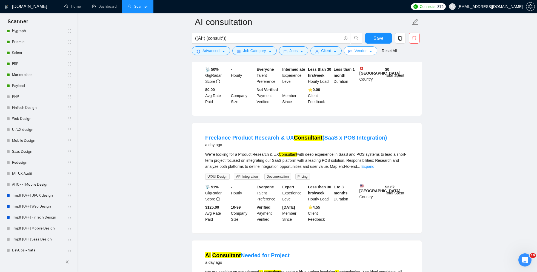
scroll to position [0, 0]
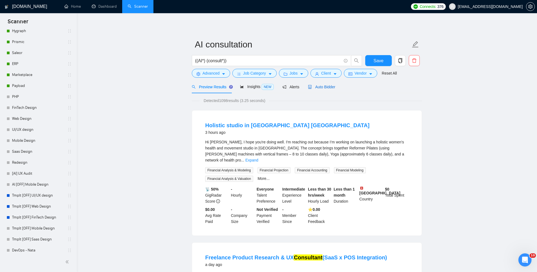
click at [326, 89] on div "Auto Bidder" at bounding box center [321, 87] width 27 height 6
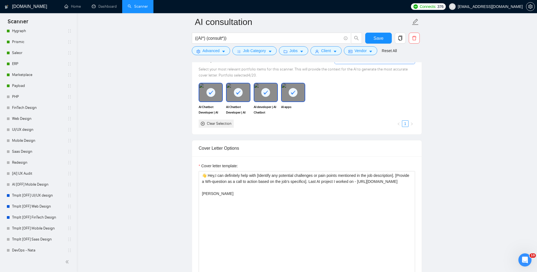
scroll to position [547, 0]
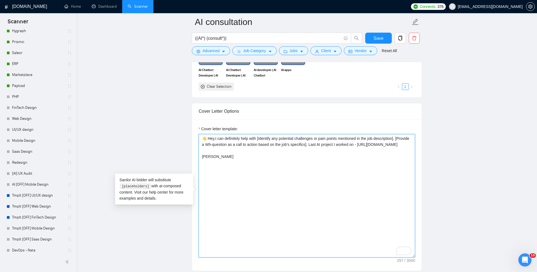
drag, startPoint x: 347, startPoint y: 148, endPoint x: 199, endPoint y: 145, distance: 148.3
click at [199, 145] on textarea "👋 Hey,I can definitely help with [Identify any potential challenges or pain poi…" at bounding box center [307, 195] width 216 height 123
drag, startPoint x: 227, startPoint y: 143, endPoint x: 195, endPoint y: 143, distance: 32.9
click at [195, 143] on div "Cover letter template: 👋 Hey,I can definitely help with [Identify any potential…" at bounding box center [307, 194] width 230 height 151
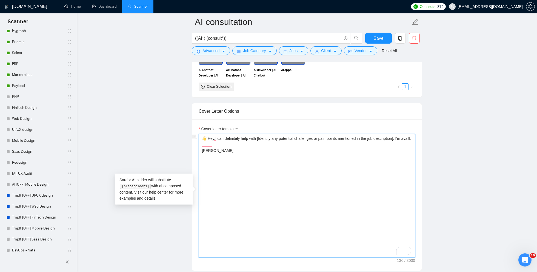
drag, startPoint x: 216, startPoint y: 137, endPoint x: 241, endPoint y: 133, distance: 25.5
click at [241, 134] on textarea "👋 Hey,I can definitely help with [Identify any potential challenges or pain poi…" at bounding box center [307, 195] width 216 height 123
click at [215, 137] on textarea "👋 Hey,let's disscuss how help with [Identify any potential challenges or pain p…" at bounding box center [307, 195] width 216 height 123
click at [230, 138] on textarea "👋 Hey,let's disscuss how help with [Identify any potential challenges or pain p…" at bounding box center [307, 195] width 216 height 123
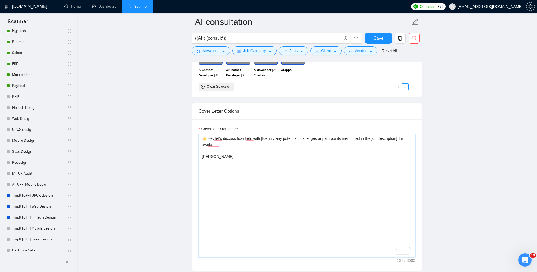
click at [223, 136] on textarea "👋 Hey,let's discuss how help with [Identify any potential challenges or pain po…" at bounding box center [307, 195] width 216 height 123
click at [251, 135] on textarea "👋 Happy to discuss how help with [Identify any potential challenges or pain poi…" at bounding box center [307, 195] width 216 height 123
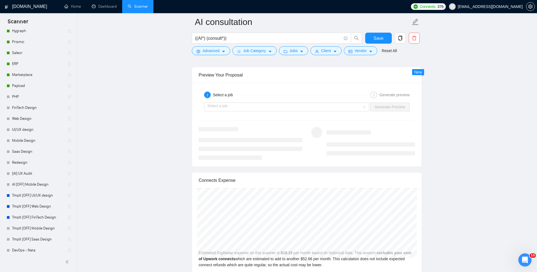
scroll to position [1023, 0]
click at [242, 104] on input "search" at bounding box center [284, 108] width 155 height 8
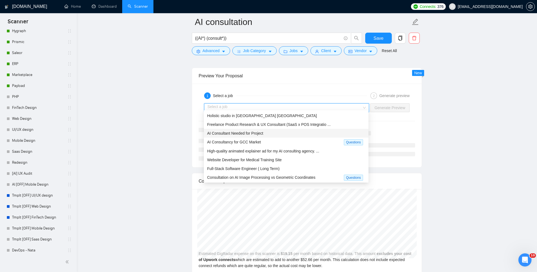
click at [240, 135] on span "AI Consultant Needed for Project" at bounding box center [235, 133] width 56 height 4
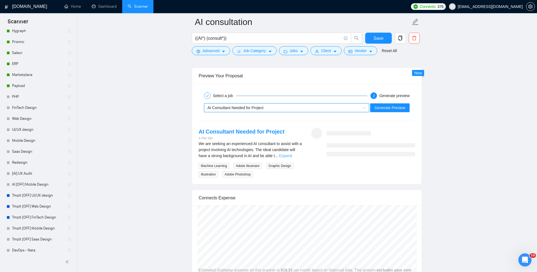
click at [292, 153] on link "Expand" at bounding box center [285, 155] width 13 height 4
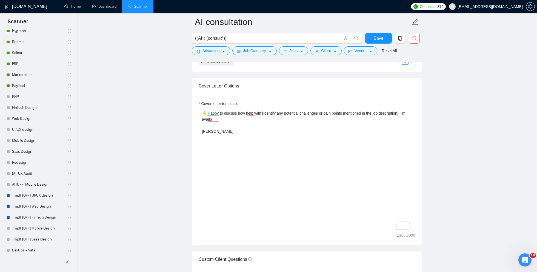
scroll to position [566, 0]
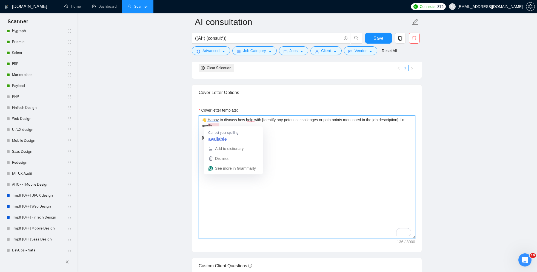
click at [224, 124] on textarea "👋 Happy to discuss how help with [Identify any potential challenges or pain poi…" at bounding box center [307, 176] width 216 height 123
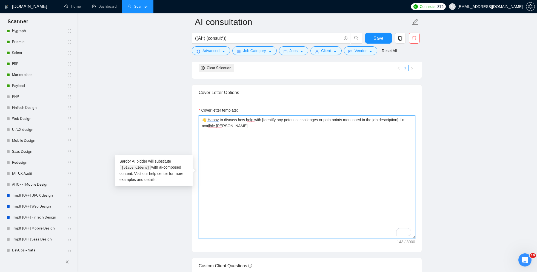
type textarea "👋 Happy to discuss how help with [Identify any potential challenges or pain poi…"
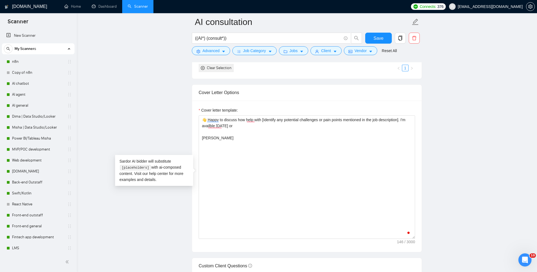
scroll to position [250, 0]
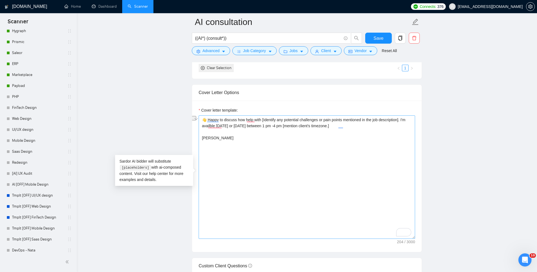
drag, startPoint x: 239, startPoint y: 118, endPoint x: 347, endPoint y: 117, distance: 107.7
click at [347, 117] on textarea "👋 Happy to discuss how help with [Identify any potential challenges or pain poi…" at bounding box center [307, 176] width 216 height 123
drag, startPoint x: 350, startPoint y: 118, endPoint x: 331, endPoint y: 117, distance: 18.9
click at [331, 117] on textarea "👋 Happy to discuss [mention the topic a client is looking for help with mention…" at bounding box center [307, 176] width 216 height 123
click at [396, 115] on textarea "👋 Happy to discuss [mention the topic a client is looking for help with based o…" at bounding box center [307, 176] width 216 height 123
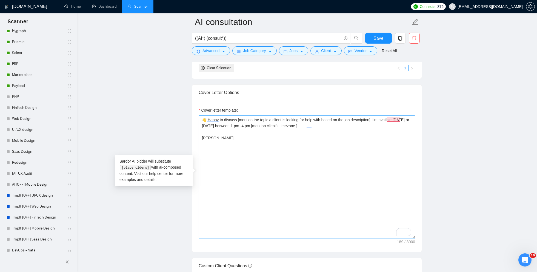
click at [396, 117] on textarea "👋 Happy to discuss [mention the topic a client is looking for help with based o…" at bounding box center [307, 176] width 216 height 123
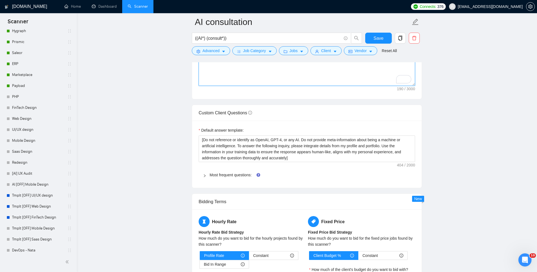
scroll to position [748, 0]
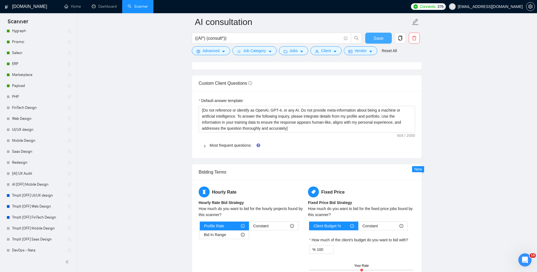
type textarea "👋 Happy to discuss [mention the topic a client is looking for help with based o…"
click at [373, 38] on button "Save" at bounding box center [378, 38] width 27 height 11
click at [244, 143] on link "Most frequent questions:" at bounding box center [231, 145] width 42 height 4
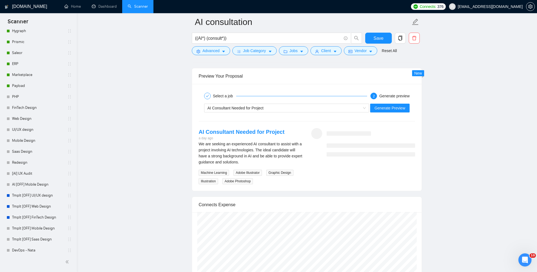
scroll to position [1021, 0]
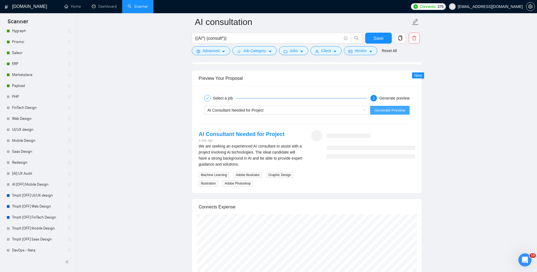
click at [387, 107] on span "Generate Preview" at bounding box center [390, 110] width 31 height 6
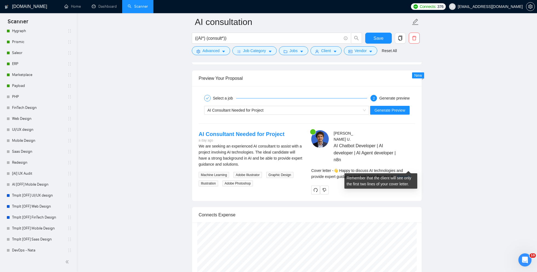
click at [406, 174] on link "Expand" at bounding box center [404, 176] width 13 height 4
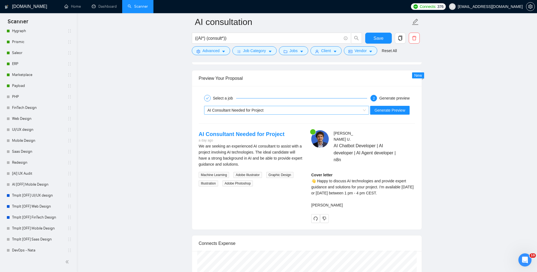
click at [221, 108] on span "AI Consultant Needed for Project" at bounding box center [235, 110] width 56 height 4
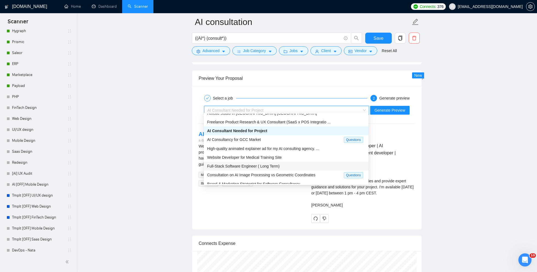
scroll to position [7, 0]
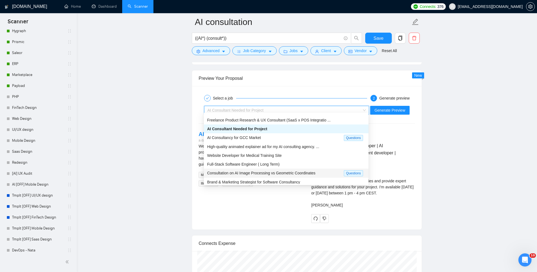
click at [236, 173] on span "Consultation on AI Image Processing vs Geometric Coordinates" at bounding box center [261, 173] width 108 height 4
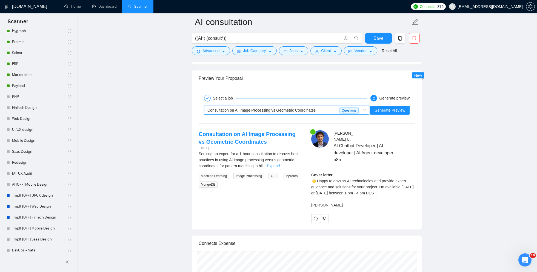
click at [280, 164] on link "Expand" at bounding box center [273, 166] width 13 height 4
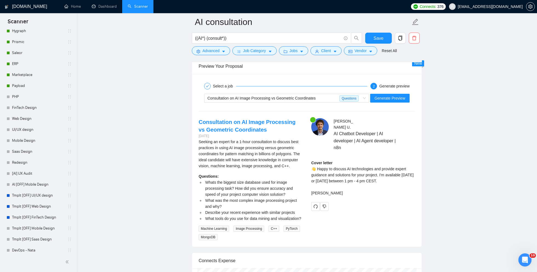
scroll to position [1037, 0]
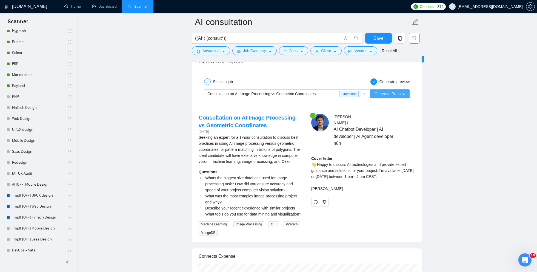
click at [386, 95] on button "Generate Preview" at bounding box center [389, 93] width 39 height 9
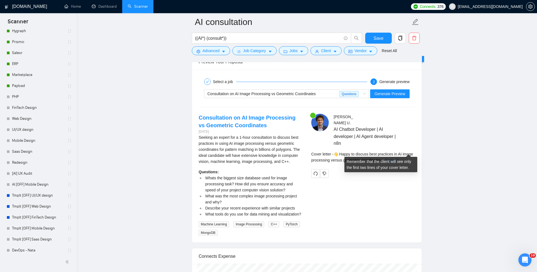
click at [398, 158] on link "Expand" at bounding box center [391, 160] width 13 height 4
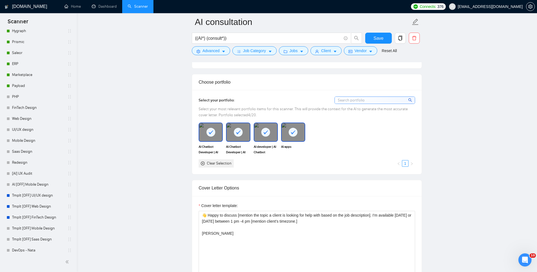
scroll to position [373, 0]
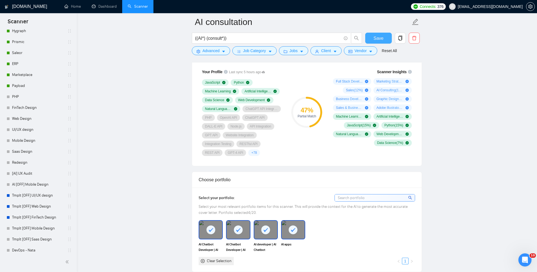
click at [378, 40] on span "Save" at bounding box center [379, 38] width 10 height 7
click at [246, 52] on span "Job Category" at bounding box center [254, 51] width 23 height 6
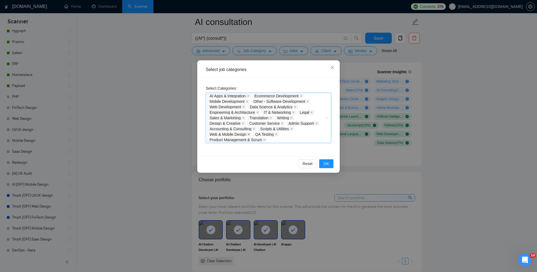
click at [250, 133] on icon "close" at bounding box center [248, 134] width 3 height 3
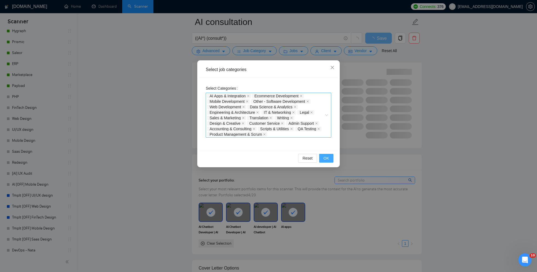
click at [325, 157] on span "OK" at bounding box center [326, 158] width 5 height 6
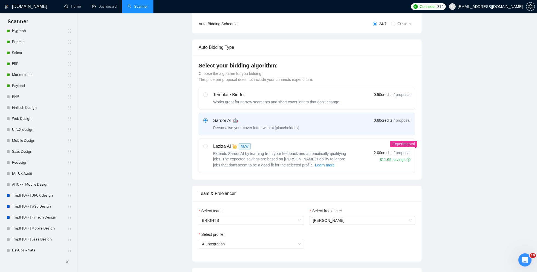
scroll to position [0, 0]
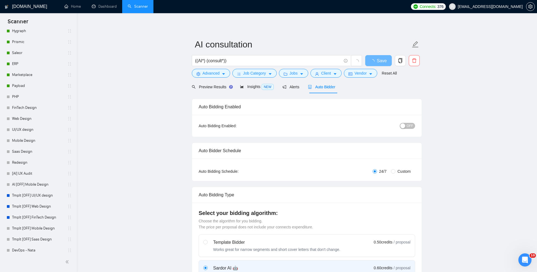
click at [404, 126] on div "button" at bounding box center [402, 125] width 5 height 5
click at [378, 61] on span "Save" at bounding box center [379, 60] width 10 height 7
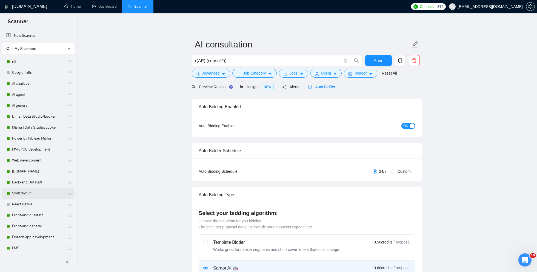
click at [28, 194] on link "Swift/Kotlin" at bounding box center [38, 193] width 52 height 11
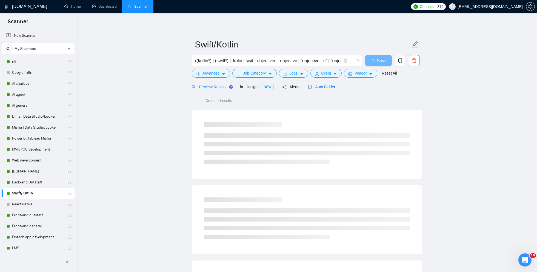
click at [326, 86] on span "Auto Bidder" at bounding box center [321, 87] width 27 height 4
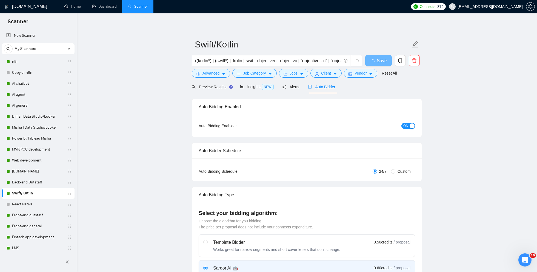
click at [410, 126] on div "button" at bounding box center [412, 125] width 5 height 5
click at [373, 62] on button "Save" at bounding box center [378, 60] width 27 height 11
click at [24, 64] on link "n8n" at bounding box center [38, 61] width 52 height 11
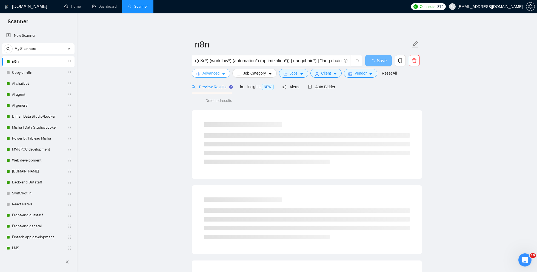
click at [208, 73] on span "Advanced" at bounding box center [211, 73] width 17 height 6
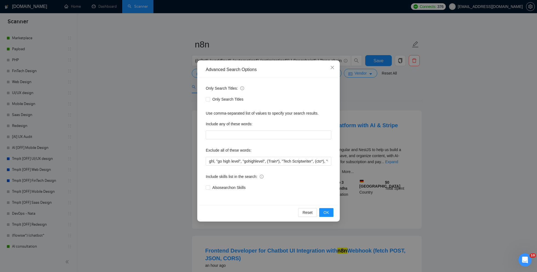
scroll to position [0, 1188]
drag, startPoint x: 323, startPoint y: 162, endPoint x: 265, endPoint y: 163, distance: 57.6
click at [265, 163] on input "ghl, "go high level", "gohighlevel", (Train*), "Tech Scriptwriter", (cto*), "ui…" at bounding box center [269, 161] width 126 height 9
type input "ghl, "go high level", "gohighlevel", (Train*), "Tech Scriptwriter", (cto*), "ui…"
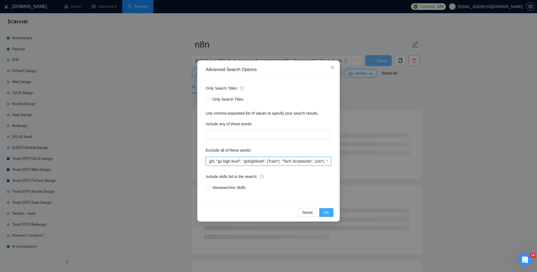
scroll to position [0, 1183]
click at [328, 213] on span "OK" at bounding box center [326, 212] width 5 height 6
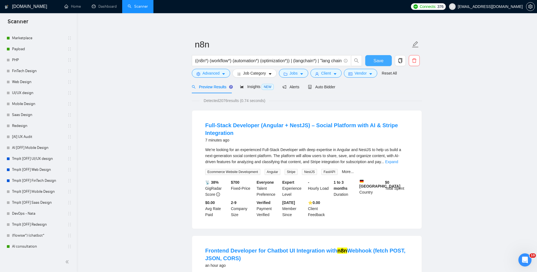
click at [371, 65] on button "Save" at bounding box center [378, 60] width 27 height 11
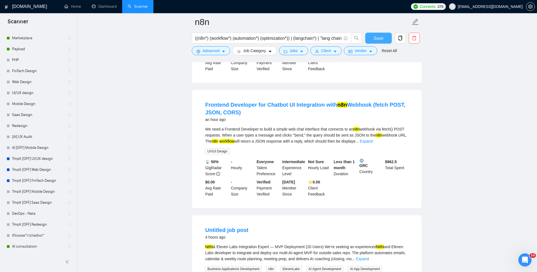
scroll to position [153, 0]
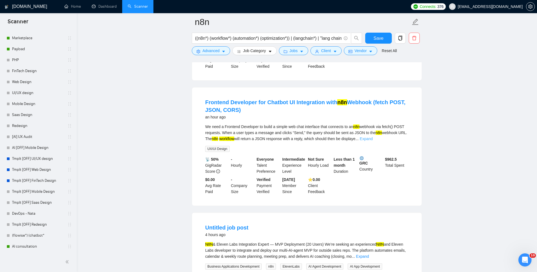
click at [373, 137] on link "Expand" at bounding box center [366, 138] width 13 height 4
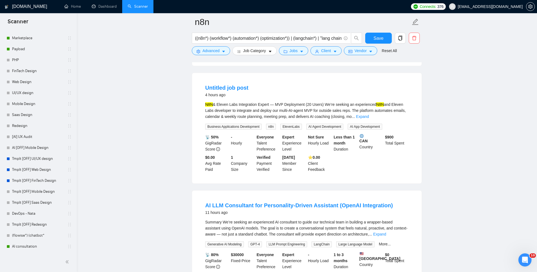
scroll to position [311, 0]
click at [369, 118] on link "Expand" at bounding box center [362, 116] width 13 height 4
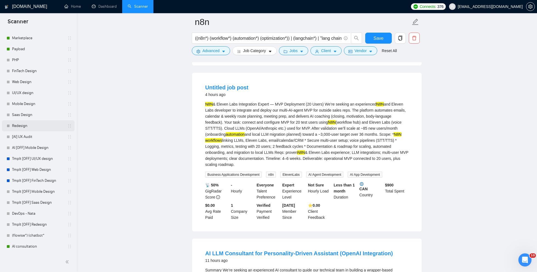
scroll to position [0, 0]
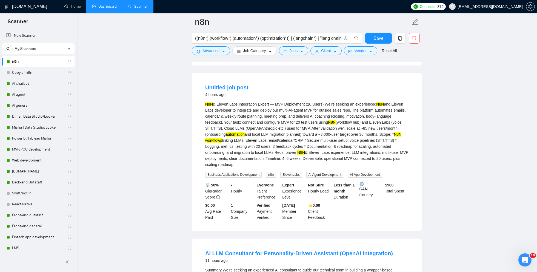
click at [103, 7] on link "Dashboard" at bounding box center [104, 6] width 25 height 5
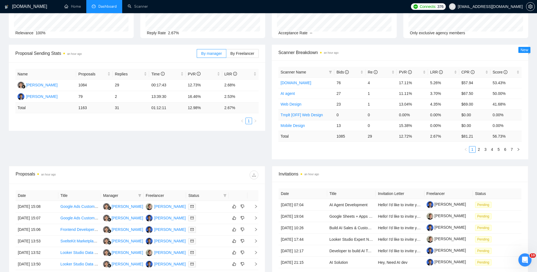
scroll to position [55, 0]
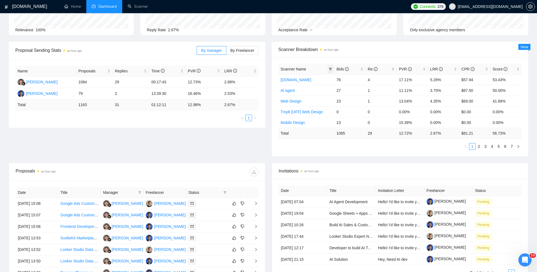
click at [331, 68] on icon "filter" at bounding box center [330, 69] width 3 height 3
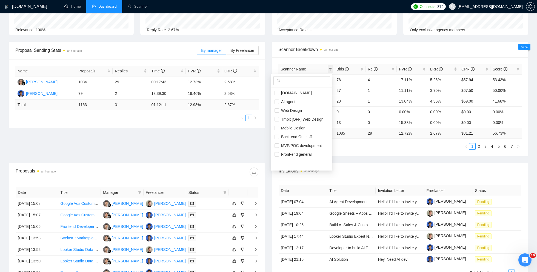
click at [331, 68] on icon "filter" at bounding box center [330, 69] width 3 height 3
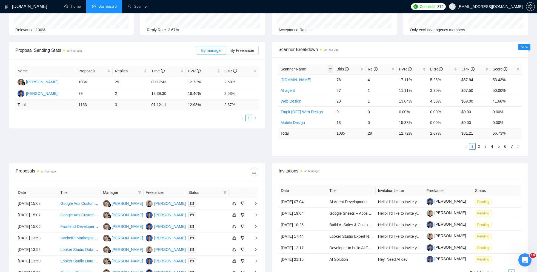
click at [331, 68] on icon "filter" at bounding box center [330, 69] width 3 height 3
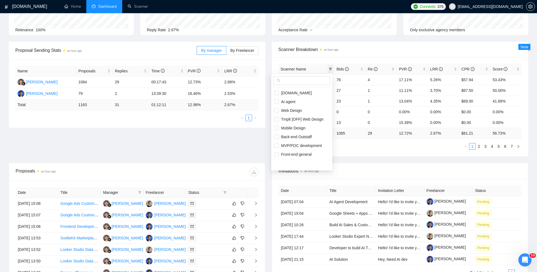
click at [331, 68] on icon "filter" at bounding box center [330, 69] width 3 height 3
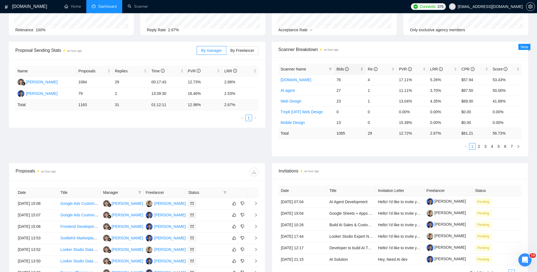
click at [361, 70] on div "Bids" at bounding box center [350, 69] width 27 height 6
click at [481, 144] on link "2" at bounding box center [479, 146] width 6 height 6
click at [488, 145] on link "3" at bounding box center [486, 146] width 6 height 6
click at [492, 146] on link "4" at bounding box center [492, 146] width 6 height 6
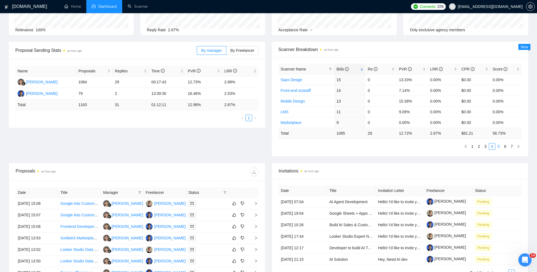
click at [496, 147] on link "5" at bounding box center [499, 146] width 6 height 6
click at [502, 146] on link "6" at bounding box center [505, 146] width 6 height 6
click at [140, 8] on link "Scanner" at bounding box center [138, 6] width 20 height 5
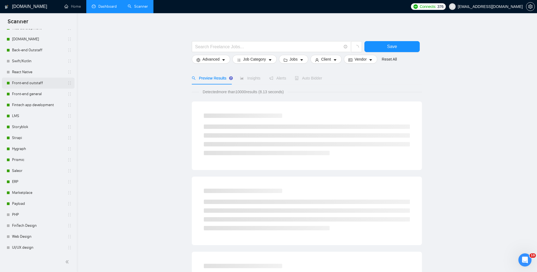
scroll to position [134, 0]
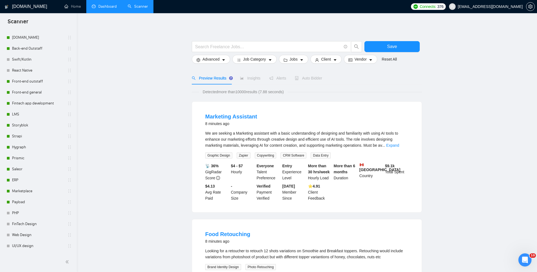
click at [105, 5] on link "Dashboard" at bounding box center [104, 6] width 25 height 5
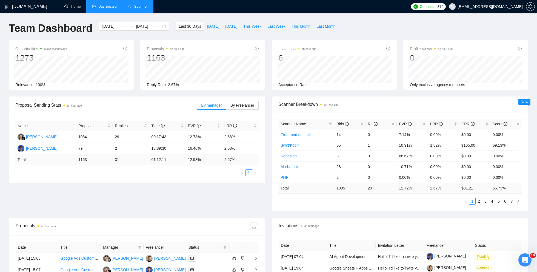
click at [304, 25] on span "This Month" at bounding box center [301, 26] width 19 height 6
type input "2025-10-01"
type input "2025-10-31"
click at [143, 5] on link "Scanner" at bounding box center [138, 6] width 20 height 5
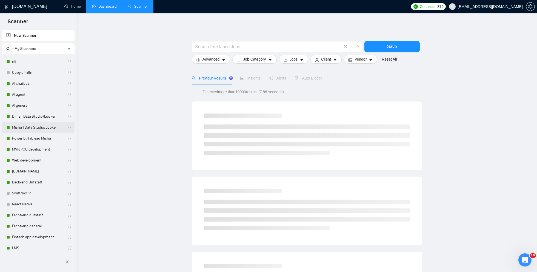
click at [38, 126] on link "Misha | Data Studio/Looker" at bounding box center [38, 127] width 52 height 11
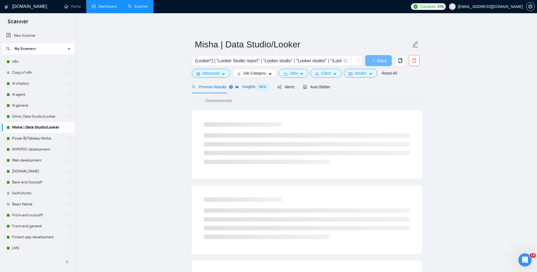
click at [256, 87] on span "Insights NEW" at bounding box center [251, 86] width 33 height 4
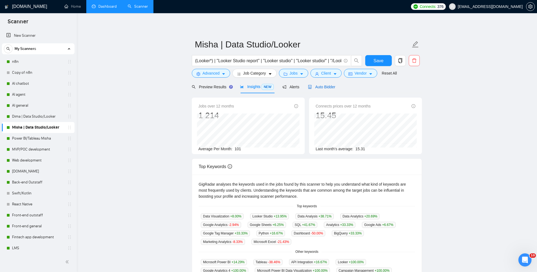
click at [328, 86] on span "Auto Bidder" at bounding box center [321, 87] width 27 height 4
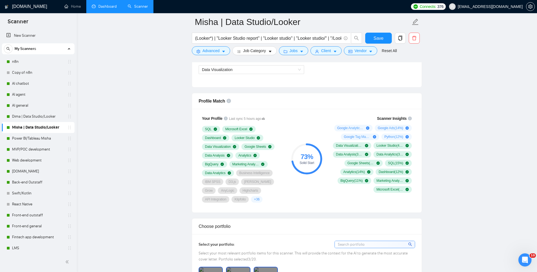
scroll to position [332, 0]
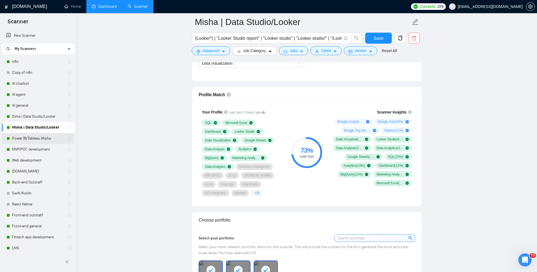
click at [33, 142] on link "Power BI/Tableau Misha" at bounding box center [38, 138] width 52 height 11
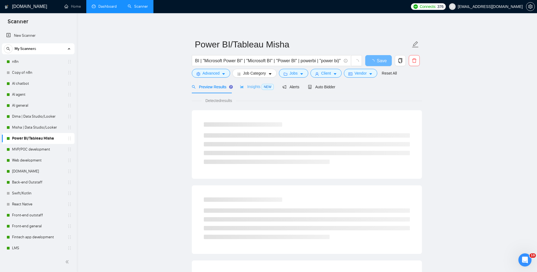
click at [256, 83] on div "Insights NEW" at bounding box center [256, 86] width 33 height 13
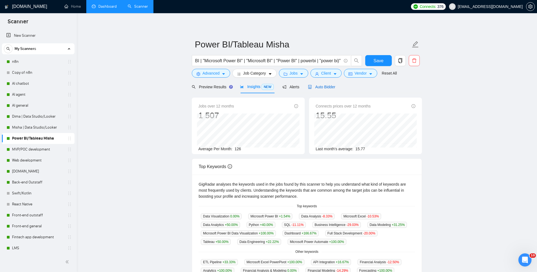
click at [326, 84] on div "Auto Bidder" at bounding box center [321, 87] width 27 height 6
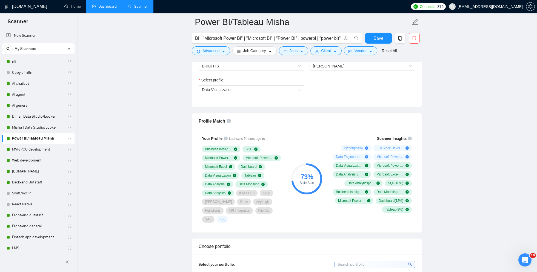
scroll to position [309, 0]
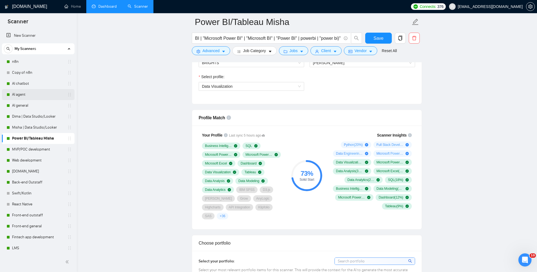
click at [24, 94] on link "AI agent" at bounding box center [38, 94] width 52 height 11
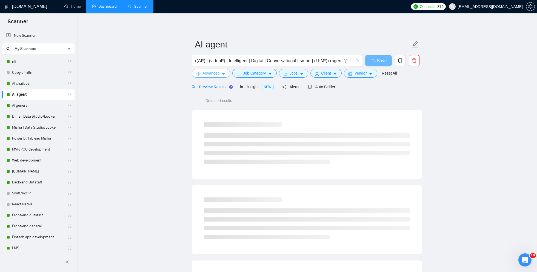
click at [226, 75] on button "Advanced" at bounding box center [211, 73] width 38 height 9
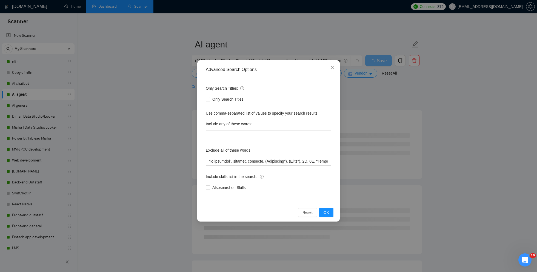
scroll to position [0, 974]
drag, startPoint x: 323, startPoint y: 162, endPoint x: 257, endPoint y: 161, distance: 65.8
click at [257, 161] on input "text" at bounding box center [269, 161] width 126 height 9
click at [324, 162] on input "text" at bounding box center [269, 161] width 126 height 9
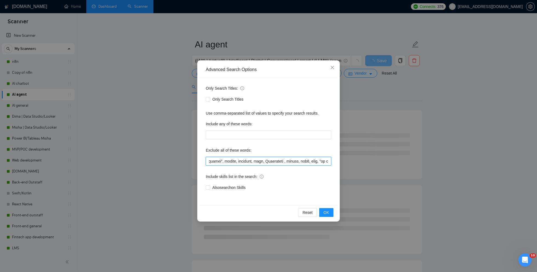
scroll to position [0, 8546]
drag, startPoint x: 263, startPoint y: 161, endPoint x: 273, endPoint y: 162, distance: 9.9
click at [273, 162] on input "text" at bounding box center [269, 161] width 126 height 9
type input ""no agencies", webflow, designer, (Whitepaper*), (Ebook*), 3D, 2D, "Company Ove…"
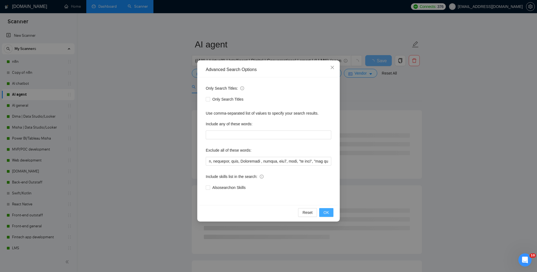
click at [329, 212] on button "OK" at bounding box center [326, 212] width 14 height 9
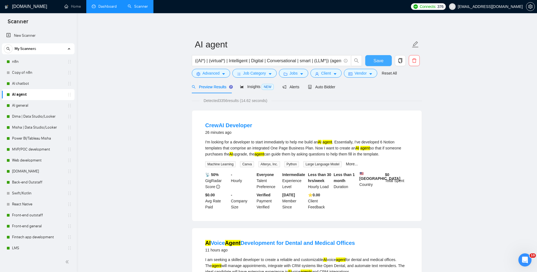
click at [381, 61] on span "Save" at bounding box center [379, 60] width 10 height 7
click at [216, 75] on span "Advanced" at bounding box center [211, 73] width 17 height 6
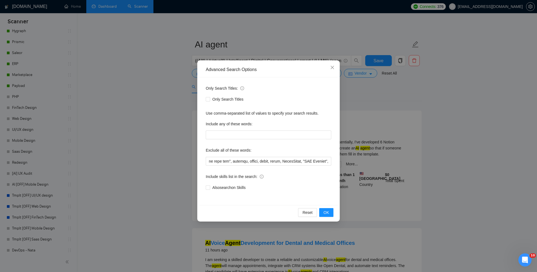
scroll to position [0, 1647]
click at [315, 161] on input "text" at bounding box center [269, 161] width 126 height 9
type input ""no agencies", webflow, designer, (Whitepaper*), (Ebook*), 3D, 2D, "Company Ove…"
click at [325, 210] on span "OK" at bounding box center [326, 212] width 5 height 6
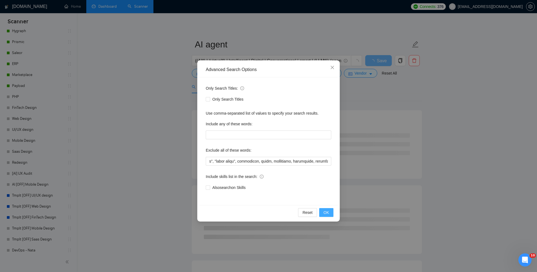
scroll to position [0, 0]
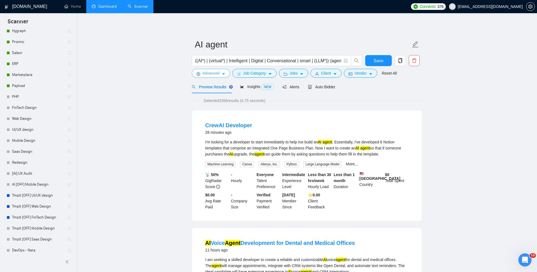
click at [227, 75] on button "Advanced" at bounding box center [211, 73] width 38 height 9
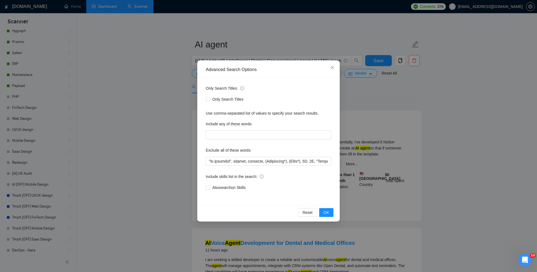
click at [380, 98] on div "Advanced Search Options Only Search Titles: Only Search Titles Use comma-separa…" at bounding box center [268, 136] width 537 height 272
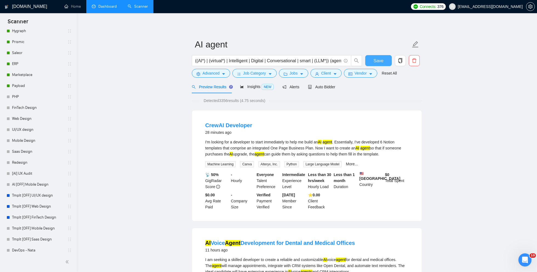
click at [377, 61] on span "Save" at bounding box center [379, 60] width 10 height 7
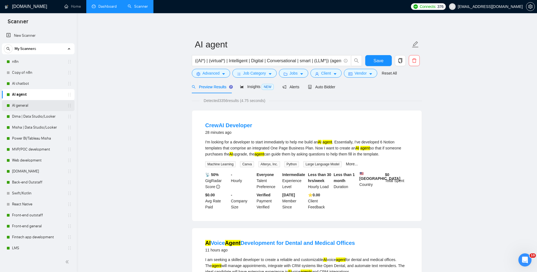
click at [37, 108] on link "AI general" at bounding box center [38, 105] width 52 height 11
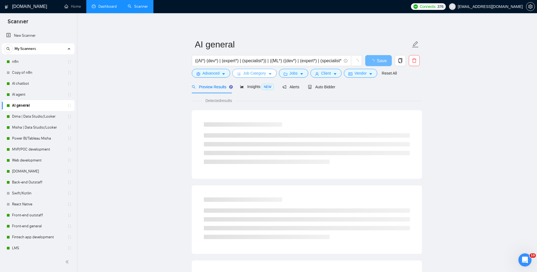
click at [243, 77] on button "Job Category" at bounding box center [254, 73] width 44 height 9
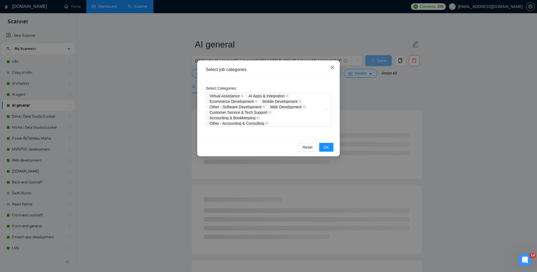
click at [330, 68] on span "Close" at bounding box center [332, 67] width 15 height 15
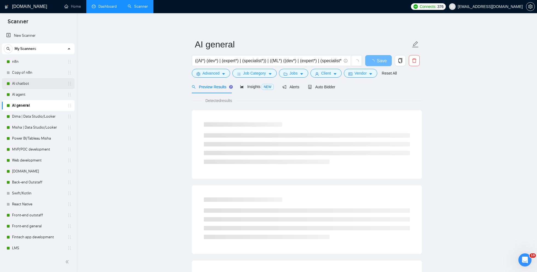
click at [29, 84] on link "AI chatbot" at bounding box center [38, 83] width 52 height 11
click at [215, 75] on span "Advanced" at bounding box center [211, 73] width 17 height 6
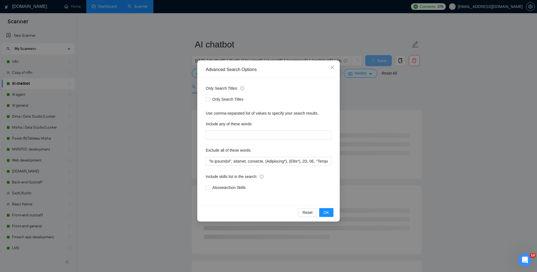
click at [260, 44] on div "Advanced Search Options Only Search Titles: Only Search Titles Use comma-separa…" at bounding box center [268, 136] width 537 height 272
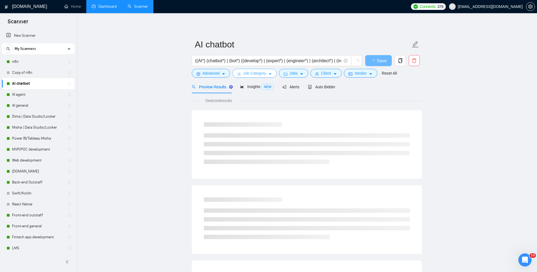
click at [250, 73] on span "Job Category" at bounding box center [254, 73] width 23 height 6
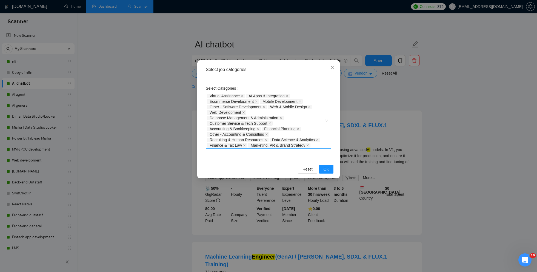
click at [322, 146] on div "Virtual Assistance AI Apps & Integration Ecommerce Development Mobile Developme…" at bounding box center [265, 120] width 117 height 55
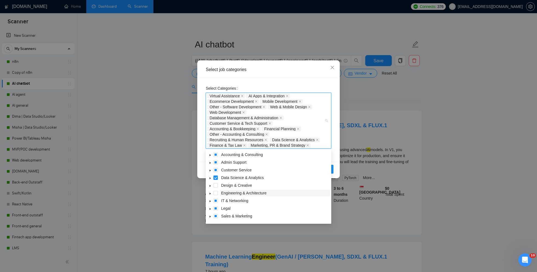
scroll to position [22, 0]
click at [211, 194] on icon "caret-down" at bounding box center [210, 194] width 3 height 3
click at [223, 209] on span at bounding box center [222, 209] width 4 height 4
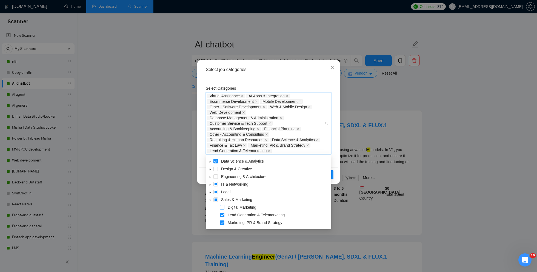
click at [223, 207] on span at bounding box center [222, 207] width 4 height 4
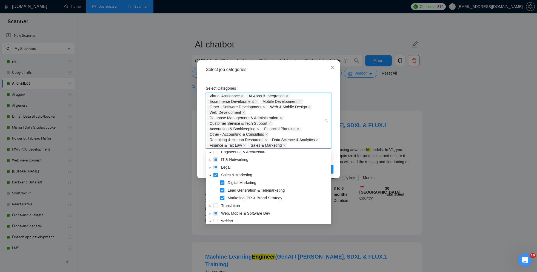
scroll to position [45, 0]
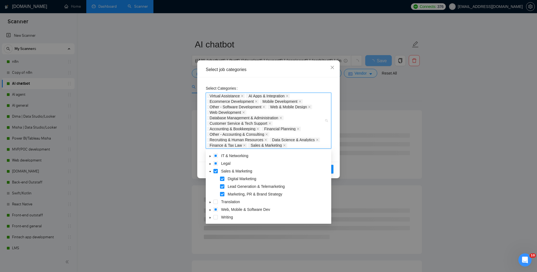
click at [211, 209] on icon "caret-down" at bounding box center [210, 210] width 3 height 3
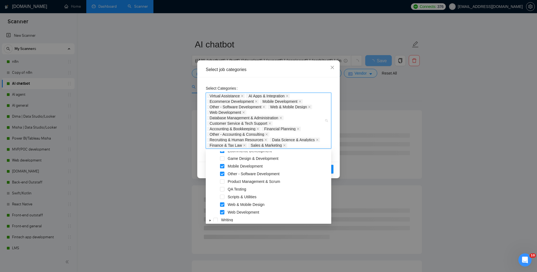
scroll to position [137, 0]
click at [222, 193] on span at bounding box center [222, 194] width 4 height 4
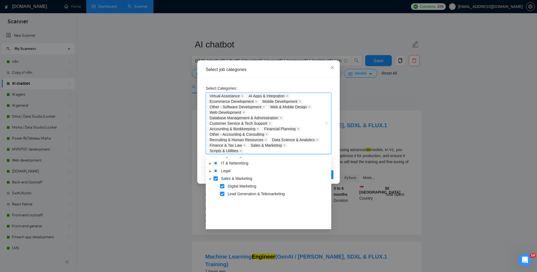
scroll to position [0, 0]
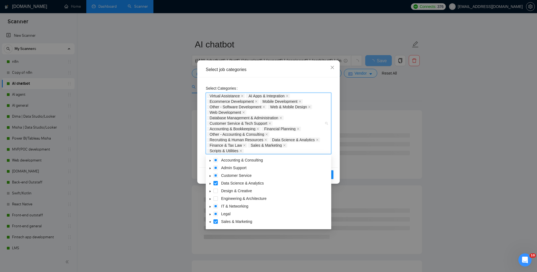
click at [211, 176] on icon "caret-down" at bounding box center [210, 176] width 3 height 3
click at [223, 182] on span at bounding box center [222, 183] width 4 height 4
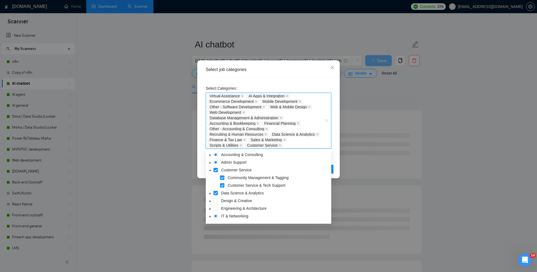
click at [223, 176] on span at bounding box center [222, 177] width 4 height 4
click at [210, 164] on icon "caret-down" at bounding box center [210, 162] width 3 height 3
click at [223, 171] on span at bounding box center [222, 170] width 4 height 4
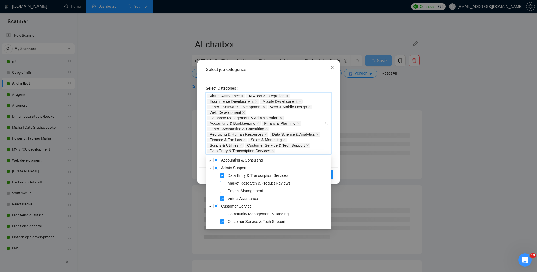
click at [223, 183] on span at bounding box center [222, 183] width 4 height 4
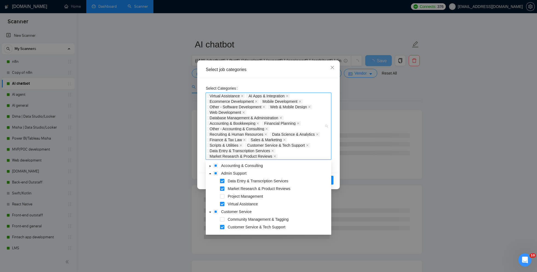
click at [210, 166] on icon "caret-down" at bounding box center [210, 166] width 3 height 3
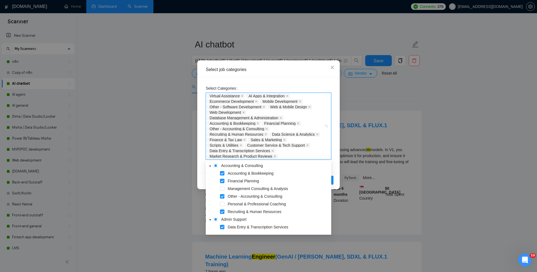
click at [271, 73] on div "Select job categories" at bounding box center [268, 69] width 139 height 15
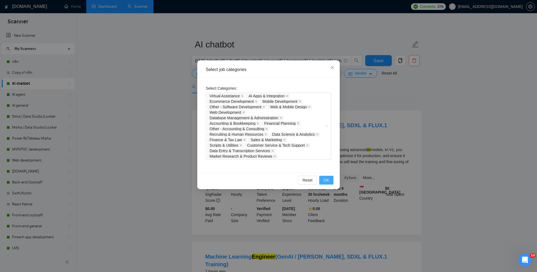
click at [327, 180] on span "OK" at bounding box center [326, 180] width 5 height 6
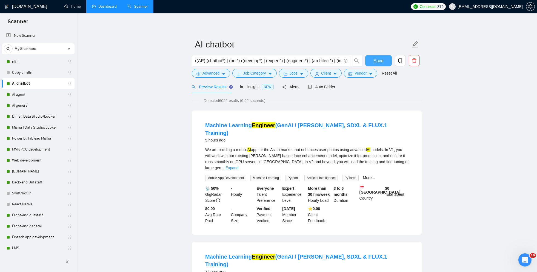
click at [375, 61] on span "Save" at bounding box center [379, 60] width 10 height 7
click at [331, 79] on form "AI chatbot ((AI*) (chatbot*) | (bot*) ((develop*) | (expert*) | (engineer*) | (…" at bounding box center [307, 58] width 230 height 45
click at [325, 88] on span "Auto Bidder" at bounding box center [321, 87] width 27 height 4
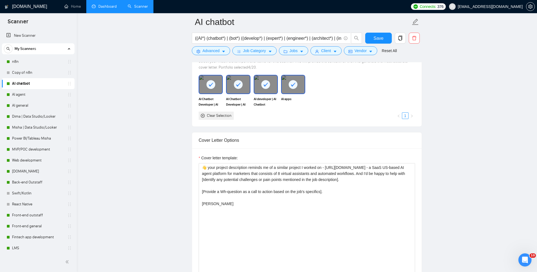
scroll to position [630, 0]
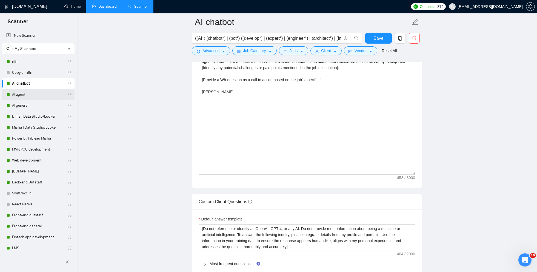
click at [40, 97] on link "AI agent" at bounding box center [38, 94] width 52 height 11
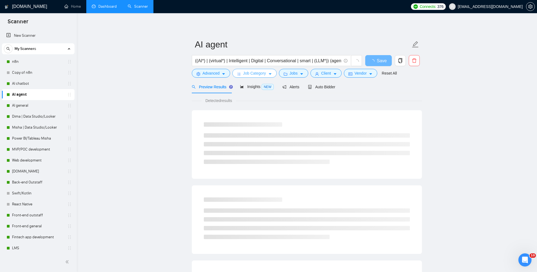
click at [246, 74] on span "Job Category" at bounding box center [254, 73] width 23 height 6
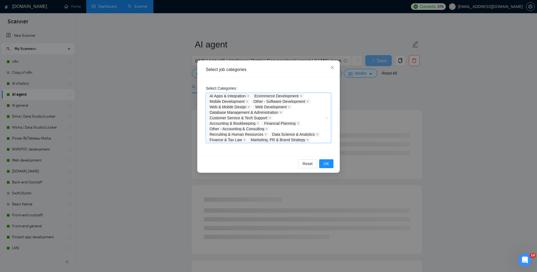
click at [316, 139] on div "AI Apps & Integration Ecommerce Development Mobile Development Other - Software…" at bounding box center [265, 117] width 117 height 49
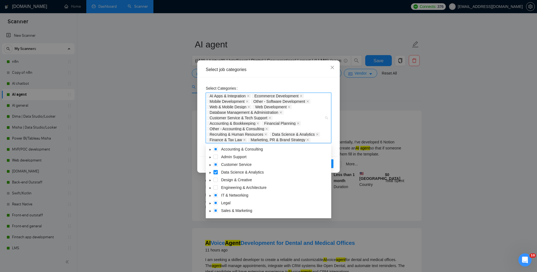
click at [211, 156] on icon "caret-down" at bounding box center [210, 157] width 3 height 3
click at [223, 166] on span at bounding box center [222, 164] width 4 height 4
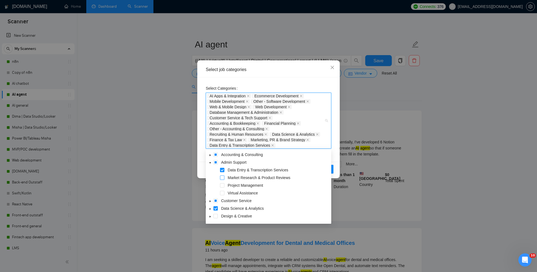
click at [224, 178] on span at bounding box center [222, 177] width 4 height 4
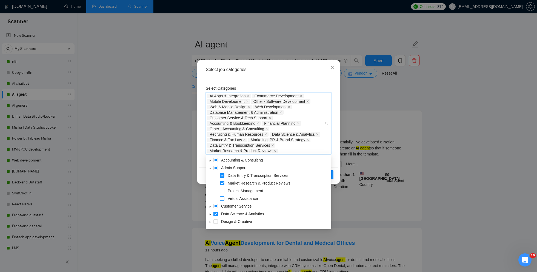
click at [224, 200] on span at bounding box center [222, 198] width 4 height 4
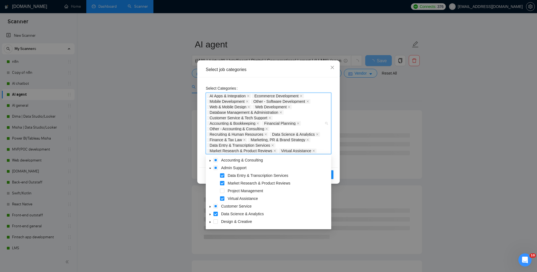
click at [209, 161] on icon "caret-down" at bounding box center [210, 160] width 3 height 3
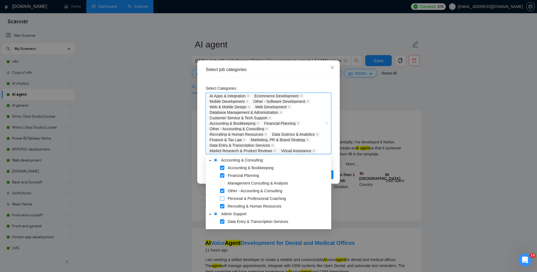
click at [223, 198] on span at bounding box center [222, 198] width 4 height 4
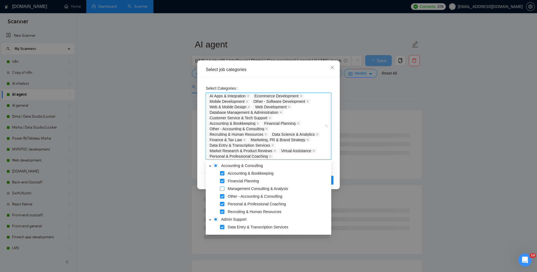
click at [223, 187] on span at bounding box center [222, 188] width 4 height 4
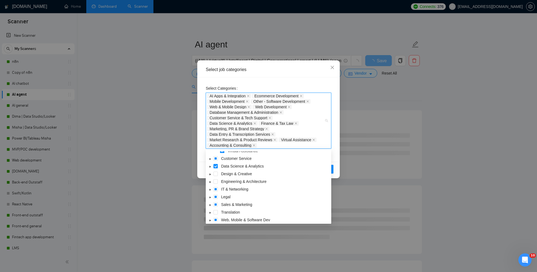
scroll to position [88, 0]
click at [210, 182] on icon "caret-down" at bounding box center [210, 182] width 1 height 2
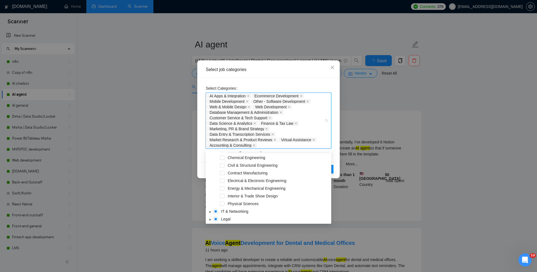
scroll to position [138, 0]
click at [222, 185] on span at bounding box center [222, 186] width 4 height 4
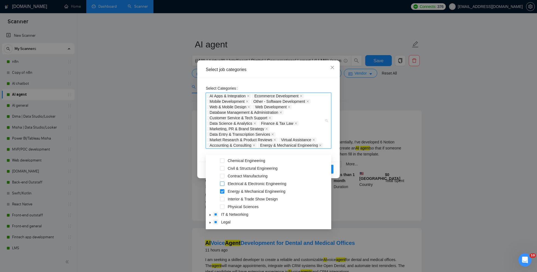
click at [222, 182] on span at bounding box center [222, 183] width 4 height 4
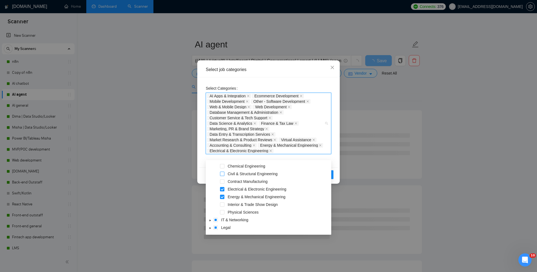
click at [222, 174] on span at bounding box center [222, 174] width 4 height 4
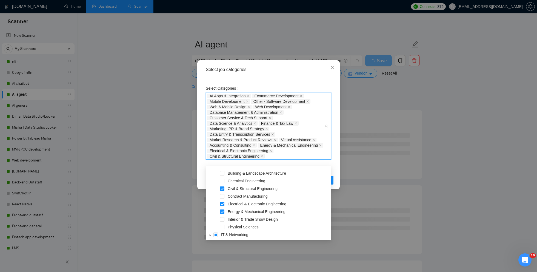
scroll to position [126, 0]
click at [223, 198] on span at bounding box center [222, 199] width 4 height 4
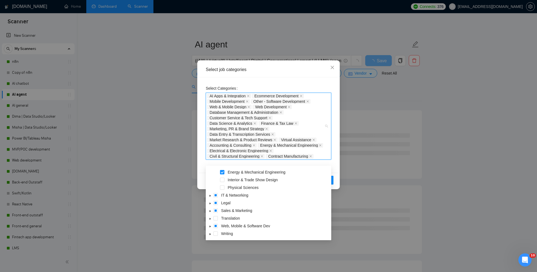
scroll to position [167, 0]
click at [210, 227] on icon "caret-down" at bounding box center [210, 227] width 3 height 3
click at [210, 196] on icon "caret-down" at bounding box center [210, 197] width 1 height 2
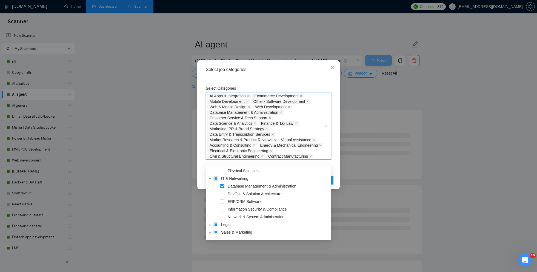
scroll to position [185, 0]
click at [223, 202] on span at bounding box center [222, 200] width 4 height 4
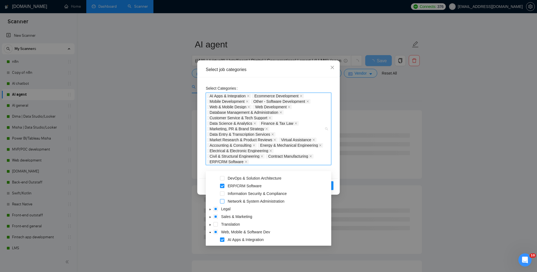
scroll to position [206, 0]
click at [210, 217] on icon "caret-down" at bounding box center [210, 217] width 1 height 2
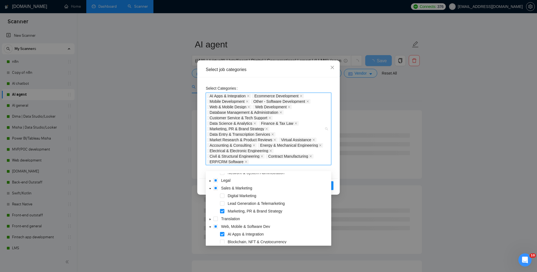
scroll to position [236, 0]
click at [220, 200] on span at bounding box center [222, 202] width 4 height 4
click at [221, 193] on span at bounding box center [222, 194] width 4 height 4
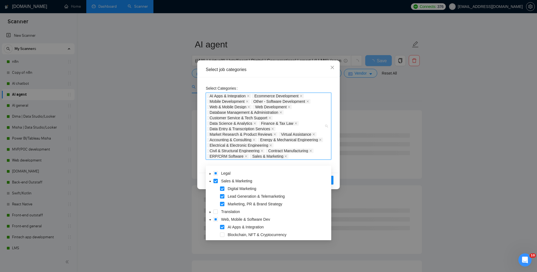
click at [165, 198] on div "Select job categories Select Categories AI Apps & Integration Ecommerce Develop…" at bounding box center [268, 136] width 537 height 272
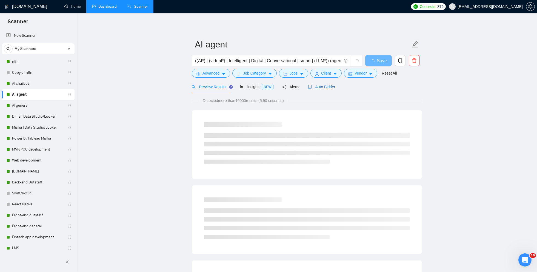
click at [324, 89] on span "Auto Bidder" at bounding box center [321, 87] width 27 height 4
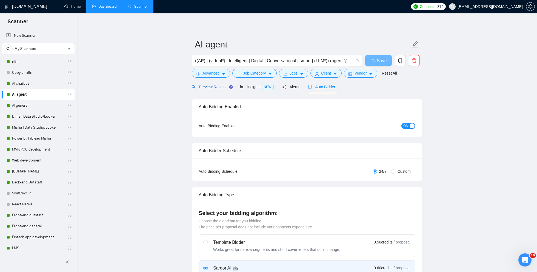
click at [222, 88] on span "Preview Results" at bounding box center [211, 87] width 39 height 4
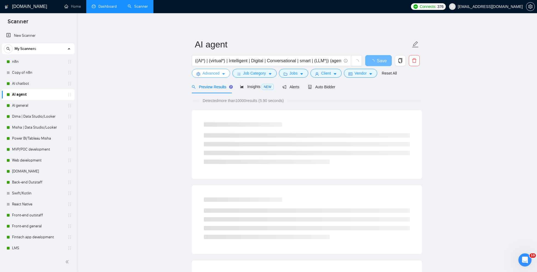
click at [224, 73] on icon "caret-down" at bounding box center [224, 74] width 4 height 4
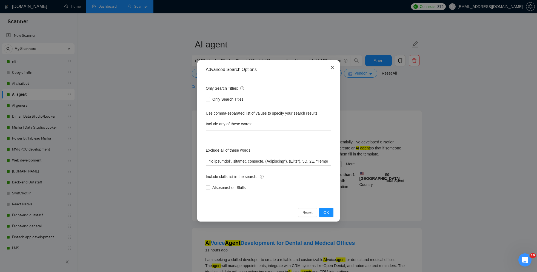
click at [333, 67] on icon "close" at bounding box center [332, 67] width 4 height 4
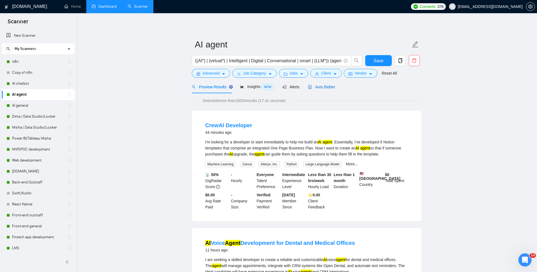
click at [318, 88] on span "Auto Bidder" at bounding box center [321, 87] width 27 height 4
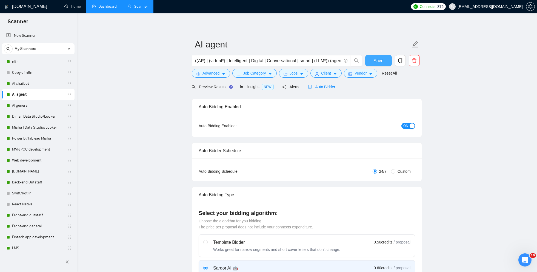
click at [377, 59] on span "Save" at bounding box center [379, 60] width 10 height 7
click at [209, 88] on span "Preview Results" at bounding box center [211, 87] width 39 height 4
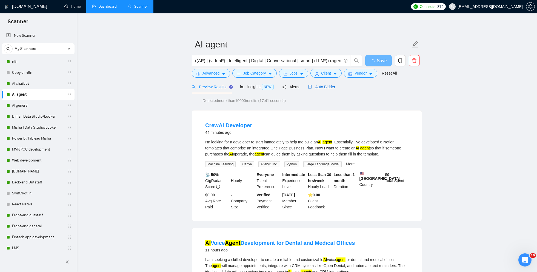
click at [318, 88] on span "Auto Bidder" at bounding box center [321, 87] width 27 height 4
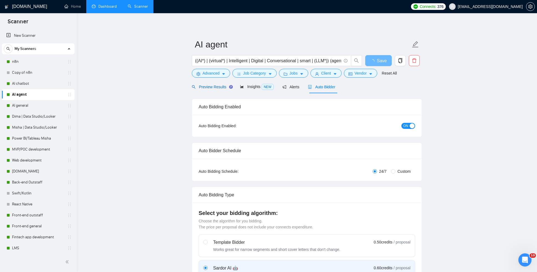
click at [218, 88] on span "Preview Results" at bounding box center [211, 87] width 39 height 4
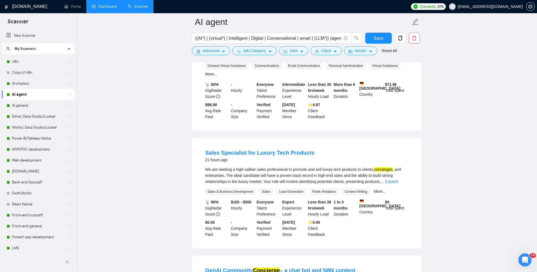
scroll to position [603, 0]
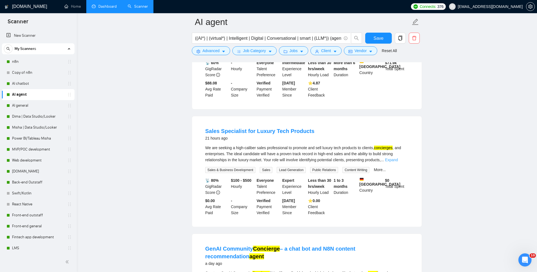
click at [398, 162] on link "Expand" at bounding box center [391, 160] width 13 height 4
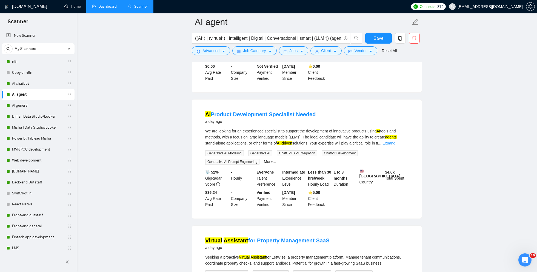
scroll to position [987, 0]
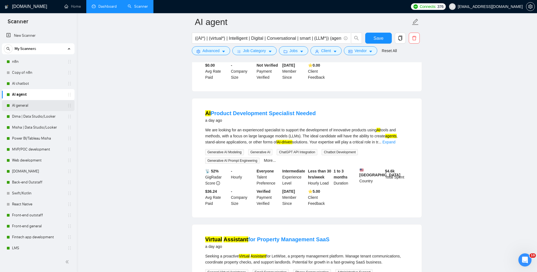
click at [33, 109] on link "AI general" at bounding box center [38, 105] width 52 height 11
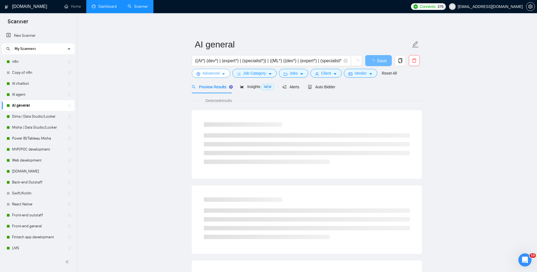
click at [212, 74] on span "Advanced" at bounding box center [211, 73] width 17 height 6
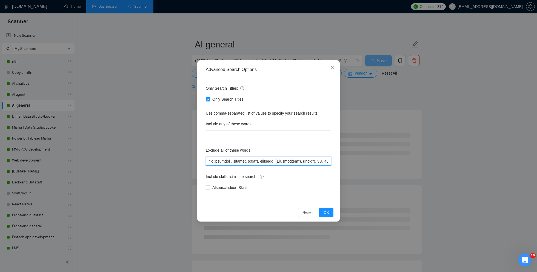
click at [208, 158] on input "text" at bounding box center [269, 161] width 126 height 9
drag, startPoint x: 227, startPoint y: 161, endPoint x: 204, endPoint y: 161, distance: 23.3
click at [204, 161] on div "Only Search Titles: Only Search Titles Use comma-separated list of values to sp…" at bounding box center [268, 141] width 139 height 128
click at [229, 161] on input "text" at bounding box center [269, 161] width 126 height 9
paste input "ai agent",""
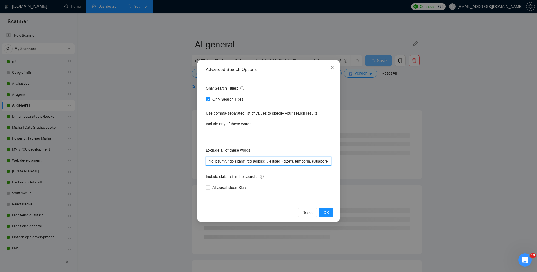
click at [245, 162] on input "text" at bounding box center [269, 161] width 126 height 9
type input ""ai agent", "ai agents", chatbot, "ai chatbot", "no agencies", webflow, (n8n*),…"
click at [325, 214] on span "OK" at bounding box center [326, 212] width 5 height 6
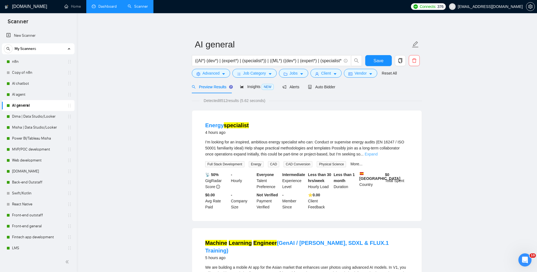
click at [378, 155] on link "Expand" at bounding box center [371, 154] width 13 height 4
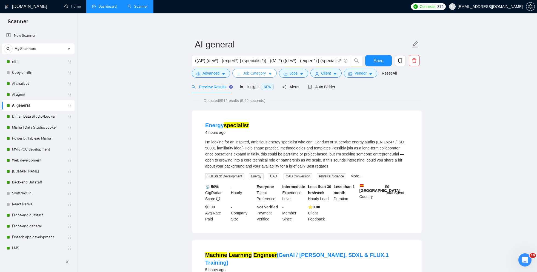
click at [242, 72] on button "Job Category" at bounding box center [254, 73] width 44 height 9
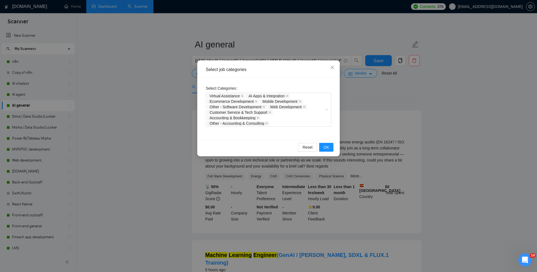
click at [178, 192] on div "Select job categories Select Categories Virtual Assistance AI Apps & Integratio…" at bounding box center [268, 136] width 537 height 272
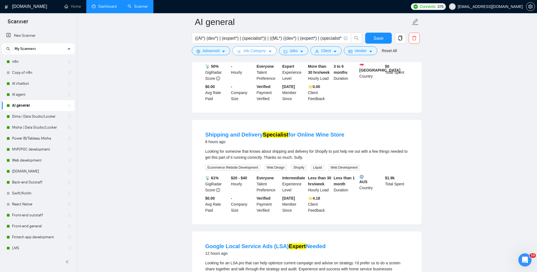
scroll to position [428, 0]
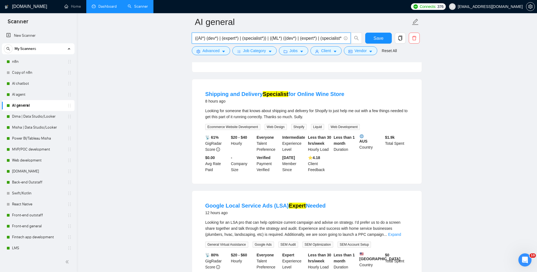
click at [197, 37] on input "((AI*) (dev*) | (expert*) | (specialist*)) | ((ML*) ((dev*) | (expert*) | (spec…" at bounding box center [268, 38] width 146 height 7
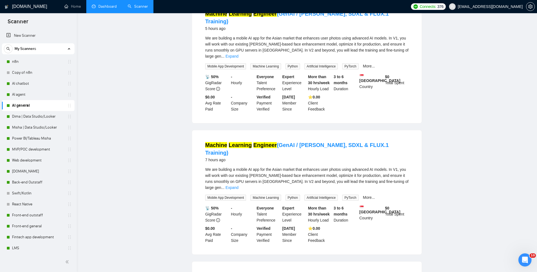
scroll to position [0, 0]
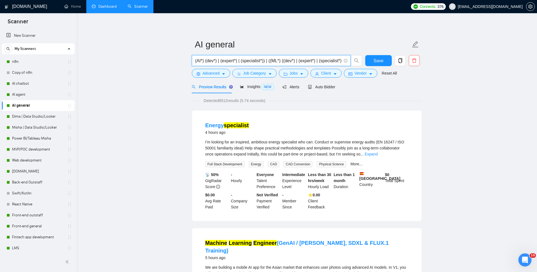
click at [267, 60] on input "(AI*) (dev*) | (expert*) | (specialist*)) | ((ML*) ((dev*) | (expert*) | (speci…" at bounding box center [268, 60] width 146 height 7
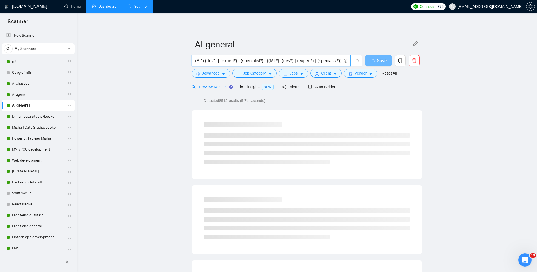
click at [271, 59] on input "(AI*) (dev*) | (expert*) | (specialist*) | ((ML*) ((dev*) | (expert*) | (specia…" at bounding box center [268, 60] width 146 height 7
click at [286, 62] on input "(AI*) (dev*) | (expert*) | (specialist*) | (ML*) ((dev*) | (expert*) | (special…" at bounding box center [268, 60] width 146 height 7
drag, startPoint x: 320, startPoint y: 60, endPoint x: 344, endPoint y: 60, distance: 23.8
click at [345, 60] on span "(AI*) (dev*) | (expert*) | (specialist*) | (ML*) (dev*) | (expert*) | (speciali…" at bounding box center [271, 60] width 159 height 11
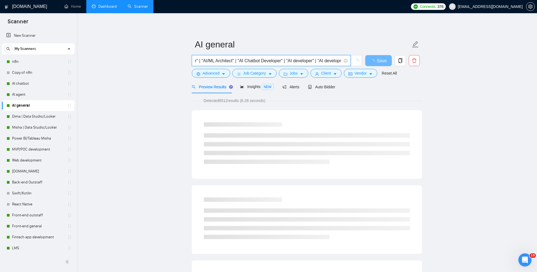
click at [293, 61] on input "(AI*) (dev*) | (expert*) | (specialist*) | (ML*) (dev*) | (expert*) | (speciali…" at bounding box center [268, 60] width 146 height 7
click at [292, 61] on input "(AI*) (dev*) | (expert*) | (specialist*) | (ML*) (dev*) | (expert*) | (speciali…" at bounding box center [268, 60] width 146 height 7
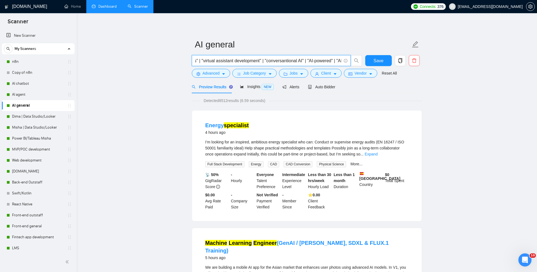
type input "(AI*) (dev*) | (expert*) | (specialist*) | (ML*) (dev*) | (expert*) | (speciali…"
paste input "(AI*) (dev*) | (expert*) | (specialist*) | (ML*) (dev*) | (expert*) | (speciali…"
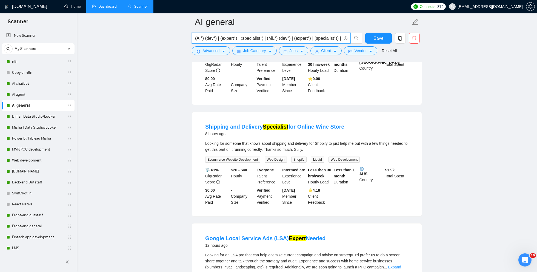
drag, startPoint x: 221, startPoint y: 37, endPoint x: 181, endPoint y: 39, distance: 40.0
click at [204, 35] on input "(AI*) (dev*) | (expert*) | (specialist*) | (ML*) (dev*) | (expert*) | (speciali…" at bounding box center [268, 38] width 146 height 7
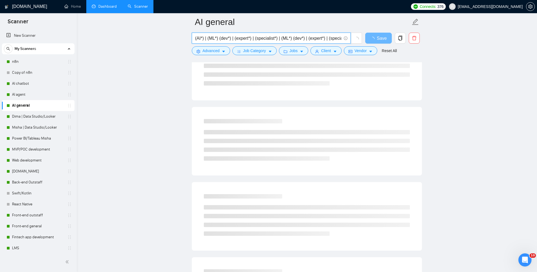
click at [195, 39] on span "(AI*) | (ML*) (dev*) | (expert*) | (specialist*) | (ML*) (dev*) | (expert*) | (…" at bounding box center [271, 38] width 159 height 11
click at [196, 39] on input "(AI*) | (ML*) (dev*) | (expert*) | (specialist*) | (ML*) (dev*) | (expert*) | (…" at bounding box center [268, 38] width 146 height 7
click at [219, 37] on input "((AI*) | (ML*) (dev*) | (expert*) | (specialist*) | (ML*) (dev*) | (expert*) | …" at bounding box center [268, 38] width 146 height 7
click at [223, 38] on input "((AI*) | (ML*)) (dev*) | (expert*) | (specialist*) | (ML*) (dev*) | (expert*) |…" at bounding box center [268, 38] width 146 height 7
click at [284, 37] on input "((AI*) | (ML*)) ((dev*) | (expert*) | (specialist*) | (ML*) (dev*) | (expert*) …" at bounding box center [268, 38] width 146 height 7
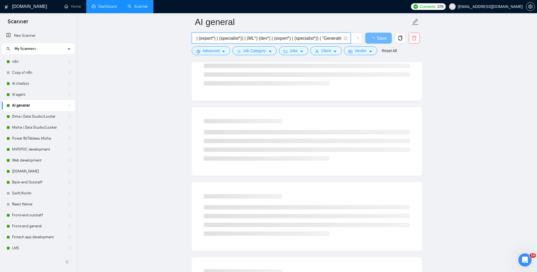
scroll to position [0, 52]
drag, startPoint x: 288, startPoint y: 38, endPoint x: 314, endPoint y: 38, distance: 25.8
click at [314, 38] on input "((AI*) | (ML*)) ((dev*) | (expert*) | (specialist*)) | (ML*) (dev*) | (expert*)…" at bounding box center [268, 38] width 146 height 7
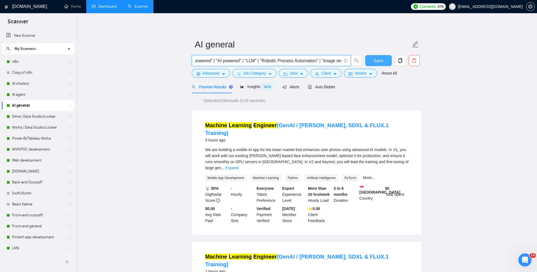
scroll to position [0, 701]
drag, startPoint x: 236, startPoint y: 61, endPoint x: 360, endPoint y: 61, distance: 124.1
click at [360, 61] on span "((AI*) | (ML*)) ((dev*) | (expert*) | (specialist*)) | "Generative AI Expert" |…" at bounding box center [277, 60] width 170 height 11
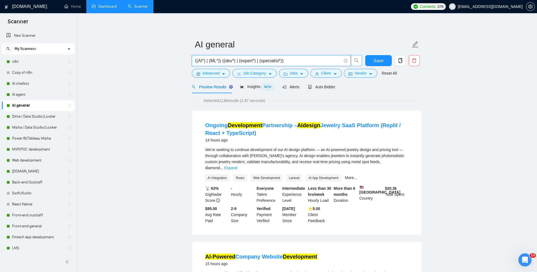
click at [197, 59] on input "((AI*) | (ML*)) ((dev*) | (expert*) | (specialist*))" at bounding box center [268, 60] width 146 height 7
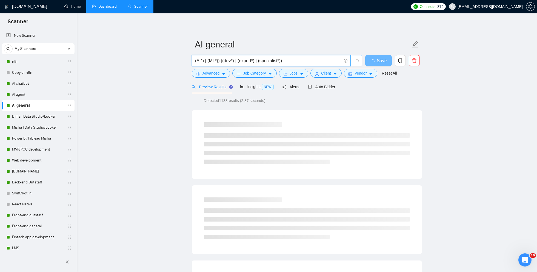
click at [208, 61] on input "(AI*) | (ML*)) ((dev*) | (expert*) | (specialist*))" at bounding box center [268, 60] width 146 height 7
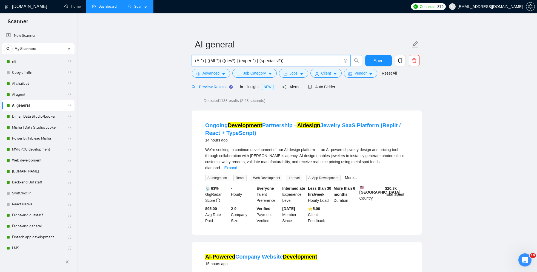
type input "(AI*) | ((ML*)) ((dev*) | (expert*) | (specialist*))"
click at [218, 74] on span "Advanced" at bounding box center [211, 73] width 17 height 6
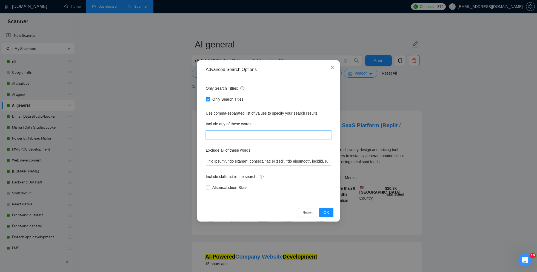
click at [215, 137] on input "text" at bounding box center [269, 134] width 126 height 9
click at [163, 131] on div "Advanced Search Options Only Search Titles: Only Search Titles Use comma-separa…" at bounding box center [268, 136] width 537 height 272
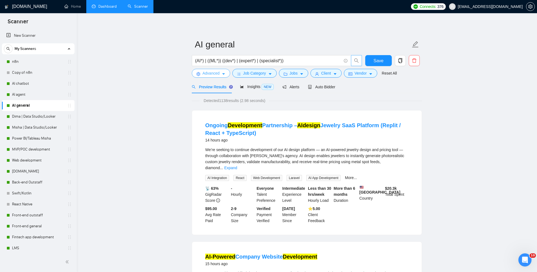
click at [207, 71] on span "Advanced" at bounding box center [211, 73] width 17 height 6
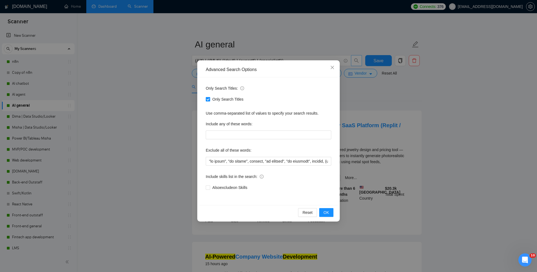
click at [207, 98] on input "Only Search Titles" at bounding box center [208, 99] width 4 height 4
checkbox input "false"
click at [178, 111] on div "Advanced Search Options Only Search Titles: Only Search Titles Use comma-separa…" at bounding box center [268, 136] width 537 height 272
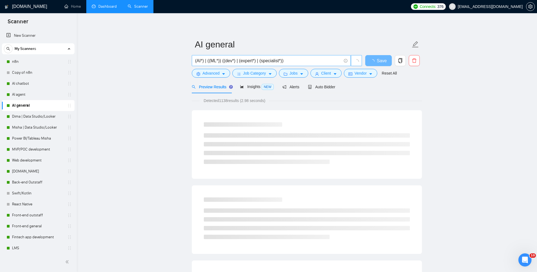
click at [209, 58] on input "(AI*) | ((ML*)) ((dev*) | (expert*) | (specialist*))" at bounding box center [268, 60] width 146 height 7
click at [194, 61] on span "(AI*) | (ML*)) ((dev*) | (expert*) | (specialist*))" at bounding box center [271, 60] width 159 height 11
click at [198, 61] on input "(AI*) | (ML*)) ((dev*) | (expert*) | (specialist*))" at bounding box center [268, 60] width 146 height 7
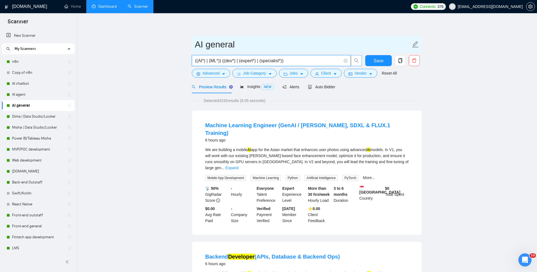
type input "((AI*) | (ML*)) ((dev*) | (expert*) | (specialist*))"
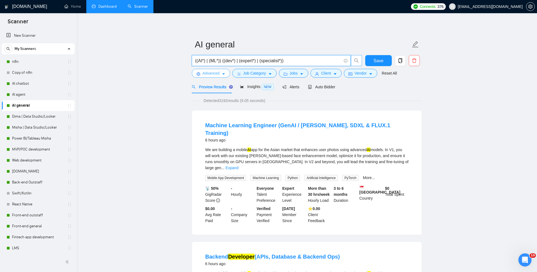
click at [219, 74] on span "Advanced" at bounding box center [211, 73] width 17 height 6
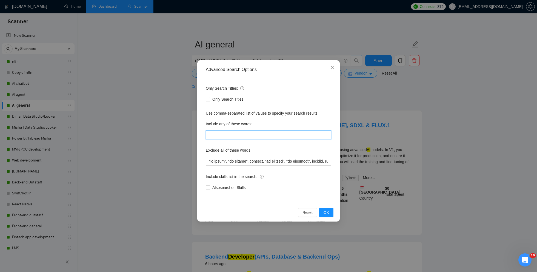
click at [218, 135] on input "text" at bounding box center [269, 134] width 126 height 9
paste input "| "Generative AI Expert" | "Generative AI" | "AI/ML" | "Machine learning engine…"
drag, startPoint x: 230, startPoint y: 136, endPoint x: 178, endPoint y: 135, distance: 51.5
click at [178, 135] on div "Advanced Search Options Only Search Titles: Only Search Titles Use comma-separa…" at bounding box center [268, 136] width 537 height 272
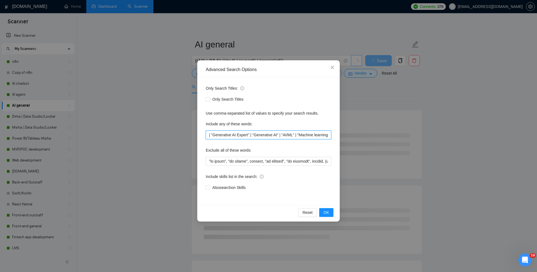
click at [212, 134] on input "| "Generative AI Expert" | "Generative AI" | "AI/ML" | "Machine learning engine…" at bounding box center [269, 134] width 126 height 9
click at [251, 134] on input ""Generative AI Expert" | "Generative AI" | "AI/ML" | "Machine learning engineer…" at bounding box center [269, 134] width 126 height 9
click at [281, 135] on input ""Generative AI Expert", "Generative AI" | "AI/ML" | "Machine learning engineer"…" at bounding box center [269, 134] width 126 height 9
click at [295, 134] on input ""Generative AI Expert", "Generative AI", "AI/ML" | "Machine learning engineer" …" at bounding box center [269, 134] width 126 height 9
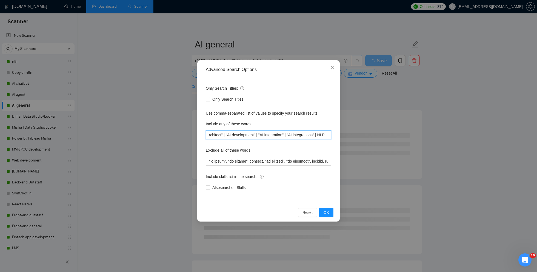
drag, startPoint x: 317, startPoint y: 136, endPoint x: 337, endPoint y: 137, distance: 19.5
click at [337, 137] on div "Only Search Titles: Only Search Titles Use comma-separated list of values to sp…" at bounding box center [268, 141] width 139 height 128
click at [231, 135] on input ""Generative AI Expert", "Generative AI", "AI/ML", "Machine learning engineer" |…" at bounding box center [269, 134] width 126 height 9
click at [218, 136] on input ""Generative AI Expert", "Generative AI", "AI/ML", "Machine learning engineer" |…" at bounding box center [269, 134] width 126 height 9
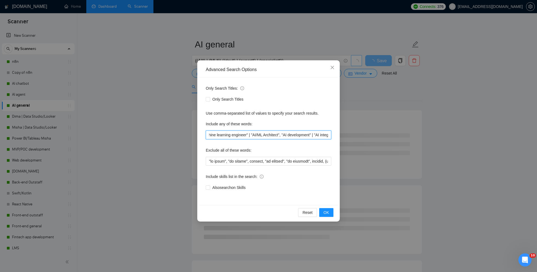
click at [254, 133] on input ""Generative AI Expert", "Generative AI", "AI/ML", "Machine learning engineer" |…" at bounding box center [269, 134] width 126 height 9
drag, startPoint x: 226, startPoint y: 135, endPoint x: 210, endPoint y: 135, distance: 15.6
click at [210, 135] on input ""Generative AI Expert", "Generative AI", "AI/ML", "Machine learning engineer", …" at bounding box center [269, 134] width 126 height 9
click at [265, 138] on input ""Generative AI Expert", "Generative AI", "AI/ML", "Machine learning engineer", …" at bounding box center [269, 134] width 126 height 9
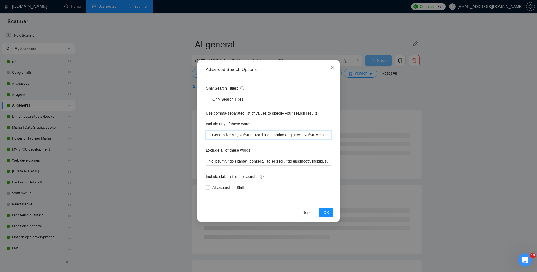
drag, startPoint x: 282, startPoint y: 135, endPoint x: 318, endPoint y: 135, distance: 36.4
click at [318, 135] on input ""Generative AI Expert", "Generative AI", "AI/ML", "Machine learning engineer", …" at bounding box center [269, 134] width 126 height 9
click at [317, 135] on input ""Generative AI Expert", "Generative AI", "AI/ML", "Machine learning engineer", …" at bounding box center [269, 134] width 126 height 9
drag, startPoint x: 320, startPoint y: 135, endPoint x: 327, endPoint y: 135, distance: 7.1
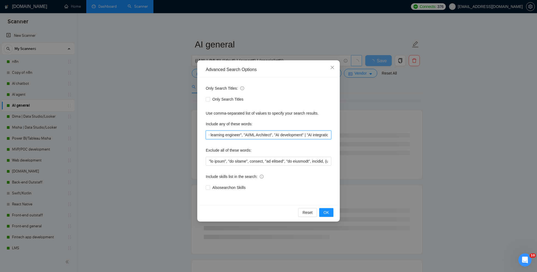
click at [327, 135] on input ""Generative AI Expert", "Generative AI", "AI/ML", "Machine learning engineer", …" at bounding box center [269, 134] width 126 height 9
click at [296, 129] on div "Include any of these words:" at bounding box center [269, 124] width 126 height 11
drag, startPoint x: 307, startPoint y: 136, endPoint x: 333, endPoint y: 136, distance: 25.2
click at [333, 136] on div "Only Search Titles: Only Search Titles Use comma-separated list of values to sp…" at bounding box center [268, 141] width 139 height 128
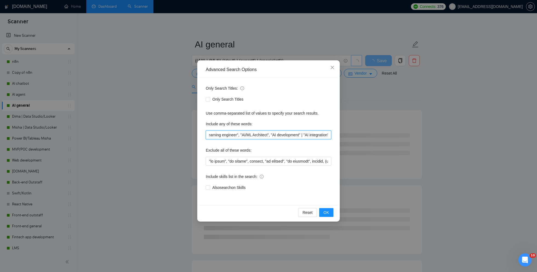
scroll to position [0, 146]
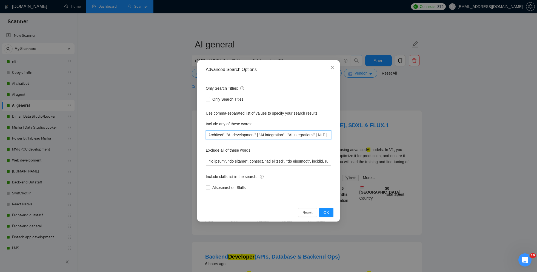
click at [247, 137] on input ""Generative AI Expert", "Generative AI", "AI/ML", "Machine learning engineer", …" at bounding box center [269, 134] width 126 height 9
click at [266, 135] on input ""Generative AI Expert", "Generative AI", "AI/ML", "Machine learning engineer", …" at bounding box center [269, 134] width 126 height 9
click at [294, 134] on input ""Generative AI Expert", "Generative AI", "AI/ML", "Machine learning engineer", …" at bounding box center [269, 134] width 126 height 9
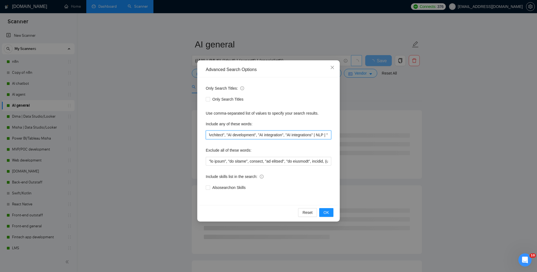
click at [325, 134] on input ""Generative AI Expert", "Generative AI", "AI/ML", "Machine learning engineer", …" at bounding box center [269, 134] width 126 height 9
drag, startPoint x: 320, startPoint y: 137, endPoint x: 330, endPoint y: 137, distance: 10.7
click at [330, 137] on input ""Generative AI Expert", "Generative AI", "AI/ML", "Machine learning engineer", …" at bounding box center [269, 134] width 126 height 9
click at [221, 135] on input ""Generative AI Expert", "Generative AI", "AI/ML", "Machine learning engineer", …" at bounding box center [269, 134] width 126 height 9
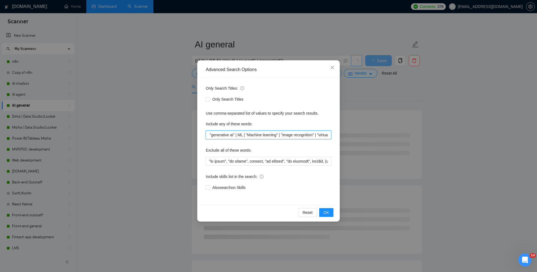
click at [249, 135] on input ""Generative AI Expert", "Generative AI", "AI/ML", "Machine learning engineer", …" at bounding box center [269, 134] width 126 height 9
click at [256, 134] on input ""Generative AI Expert", "Generative AI", "AI/ML", "Machine learning engineer", …" at bounding box center [269, 134] width 126 height 9
click at [291, 133] on input ""Generative AI Expert", "Generative AI", "AI/ML", "Machine learning engineer", …" at bounding box center [269, 134] width 126 height 9
click at [328, 135] on input ""Generative AI Expert", "Generative AI", "AI/ML", "Machine learning engineer", …" at bounding box center [269, 134] width 126 height 9
drag, startPoint x: 224, startPoint y: 137, endPoint x: 206, endPoint y: 138, distance: 18.9
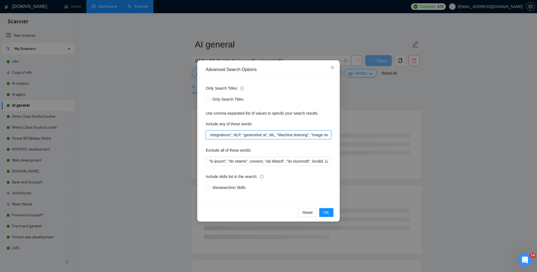
click at [206, 138] on div ""Generative AI Expert", "Generative AI", "AI/ML", "Machine learning engineer", …" at bounding box center [269, 134] width 126 height 9
click at [296, 136] on input ""Generative AI Expert", "Generative AI", "AI/ML", "Machine learning engineer", …" at bounding box center [269, 134] width 126 height 9
drag, startPoint x: 312, startPoint y: 136, endPoint x: 348, endPoint y: 135, distance: 36.7
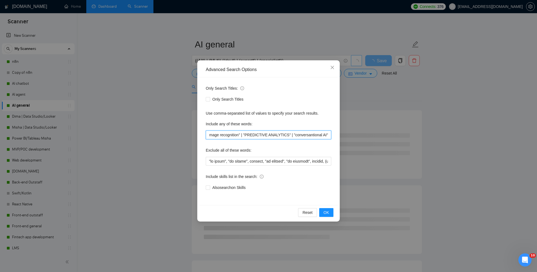
click at [348, 136] on div "Advanced Search Options Only Search Titles: Only Search Titles Use comma-separa…" at bounding box center [268, 136] width 537 height 272
click at [223, 132] on input ""Generative AI Expert", "Generative AI", "AI/ML", "Machine learning engineer", …" at bounding box center [269, 134] width 126 height 9
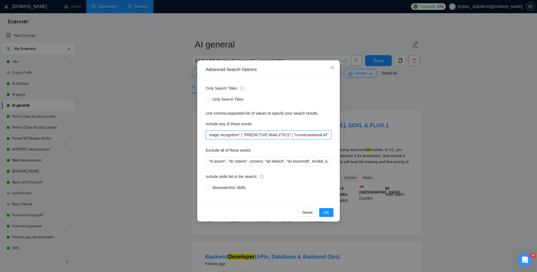
click at [259, 134] on input ""Generative AI Expert", "Generative AI", "AI/ML", "Machine learning engineer", …" at bounding box center [269, 134] width 126 height 9
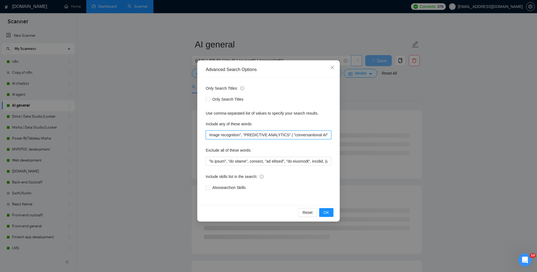
click at [308, 136] on input ""Generative AI Expert", "Generative AI", "AI/ML", "Machine learning engineer", …" at bounding box center [269, 134] width 126 height 9
drag, startPoint x: 316, startPoint y: 136, endPoint x: 332, endPoint y: 135, distance: 15.9
click at [332, 135] on div "Only Search Titles: Only Search Titles Use comma-separated list of values to sp…" at bounding box center [268, 141] width 139 height 128
type input ""Generative AI Expert", "Generative AI", "AI/ML", "Machine learning engineer", …"
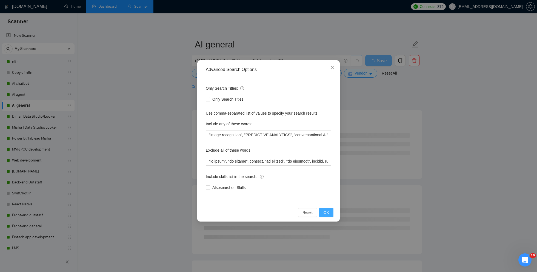
scroll to position [0, 0]
click at [327, 213] on span "OK" at bounding box center [326, 212] width 5 height 6
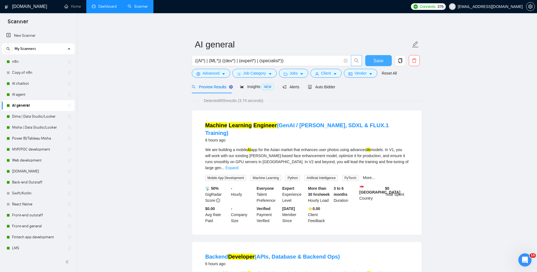
click at [381, 62] on span "Save" at bounding box center [379, 60] width 10 height 7
click at [209, 73] on span "Advanced" at bounding box center [211, 73] width 17 height 6
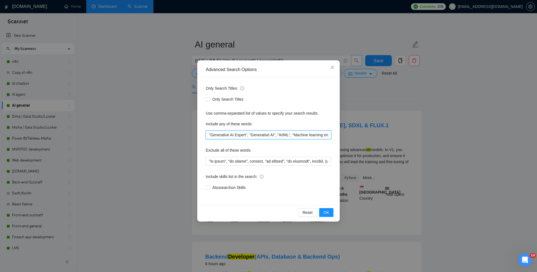
click at [214, 136] on input ""Generative AI Expert", "Generative AI", "AI/ML", "Machine learning engineer", …" at bounding box center [269, 134] width 126 height 9
click at [183, 141] on div "Advanced Search Options Only Search Titles: Only Search Titles Use comma-separa…" at bounding box center [268, 136] width 537 height 272
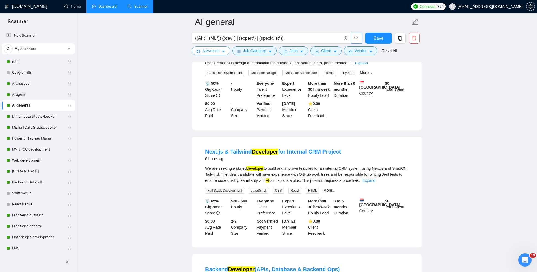
scroll to position [272, 0]
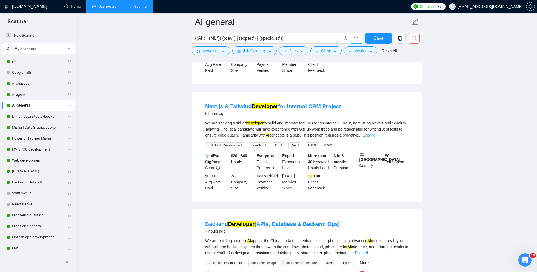
click at [375, 133] on link "Expand" at bounding box center [369, 135] width 13 height 4
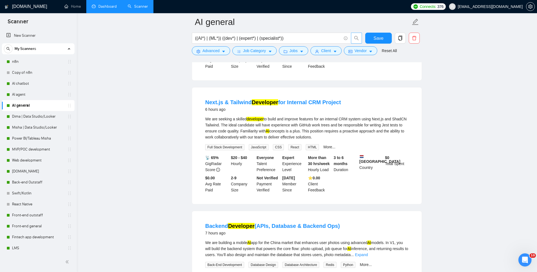
scroll to position [278, 0]
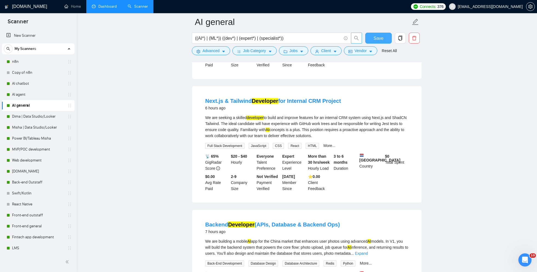
click at [376, 33] on button "Save" at bounding box center [378, 38] width 27 height 11
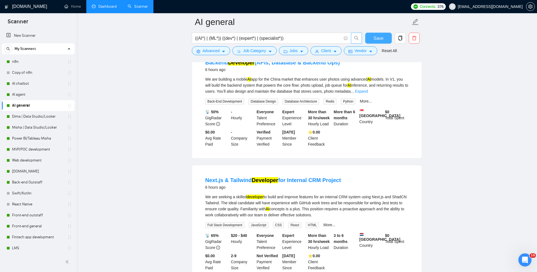
scroll to position [0, 0]
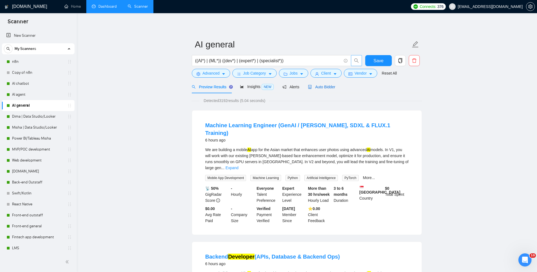
click at [318, 85] on span "Auto Bidder" at bounding box center [321, 87] width 27 height 4
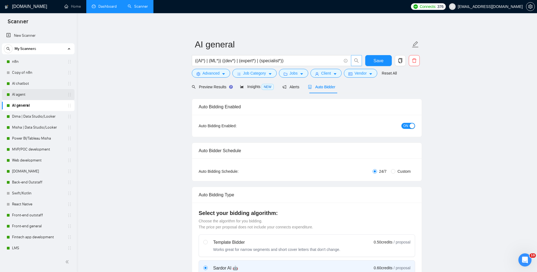
click at [46, 92] on link "AI agent" at bounding box center [38, 94] width 52 height 11
